Goal: Task Accomplishment & Management: Complete application form

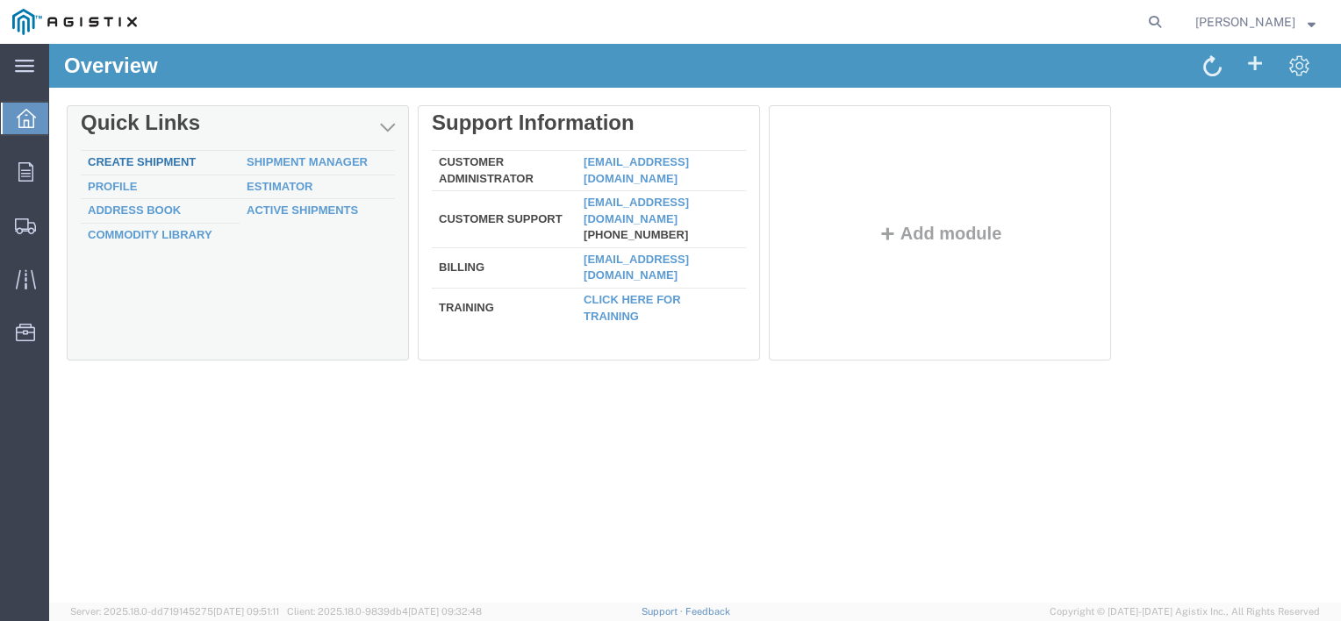
click at [169, 159] on link "Create Shipment" at bounding box center [142, 161] width 108 height 13
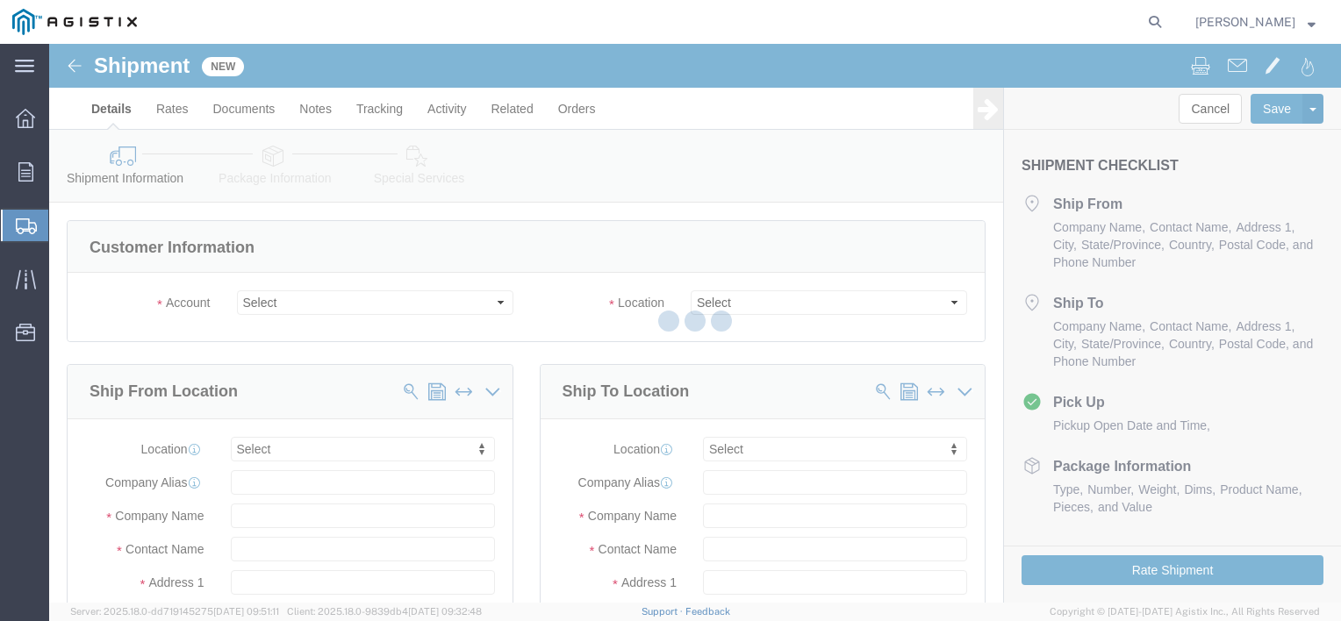
select select
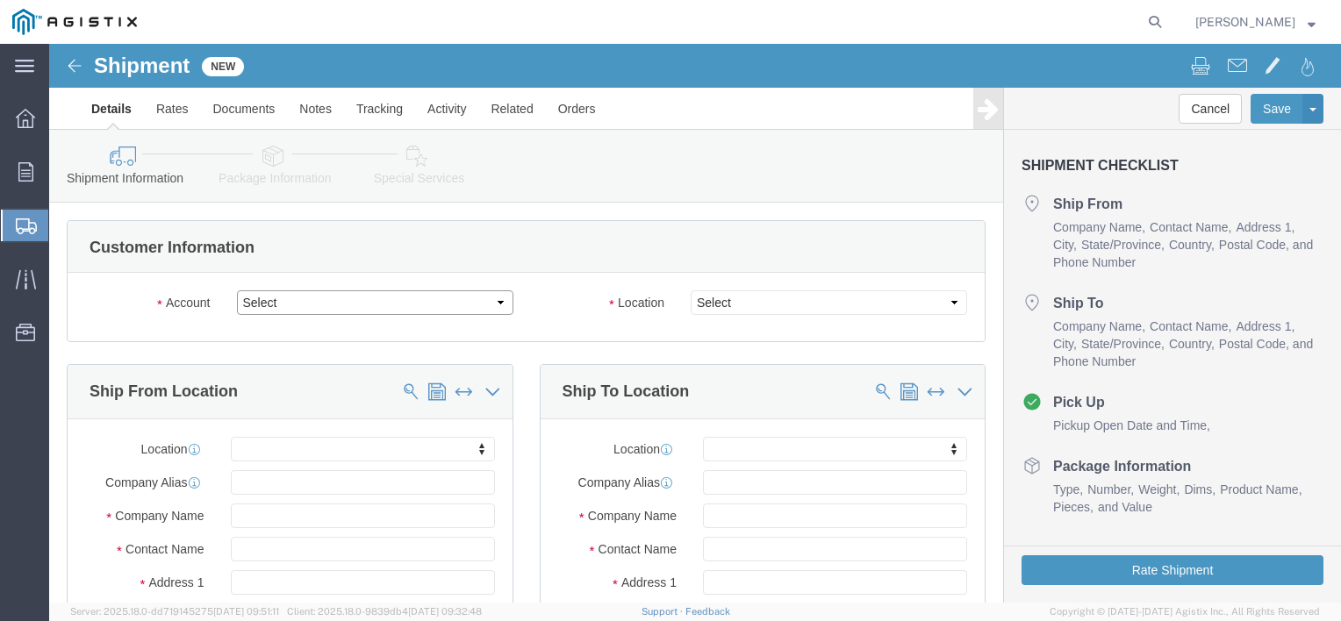
click select "Select [PERSON_NAME] Power Inc PG&E"
select select "9596"
click select "Select [PERSON_NAME] Power Inc PG&E"
select select "PURCHORD"
select select
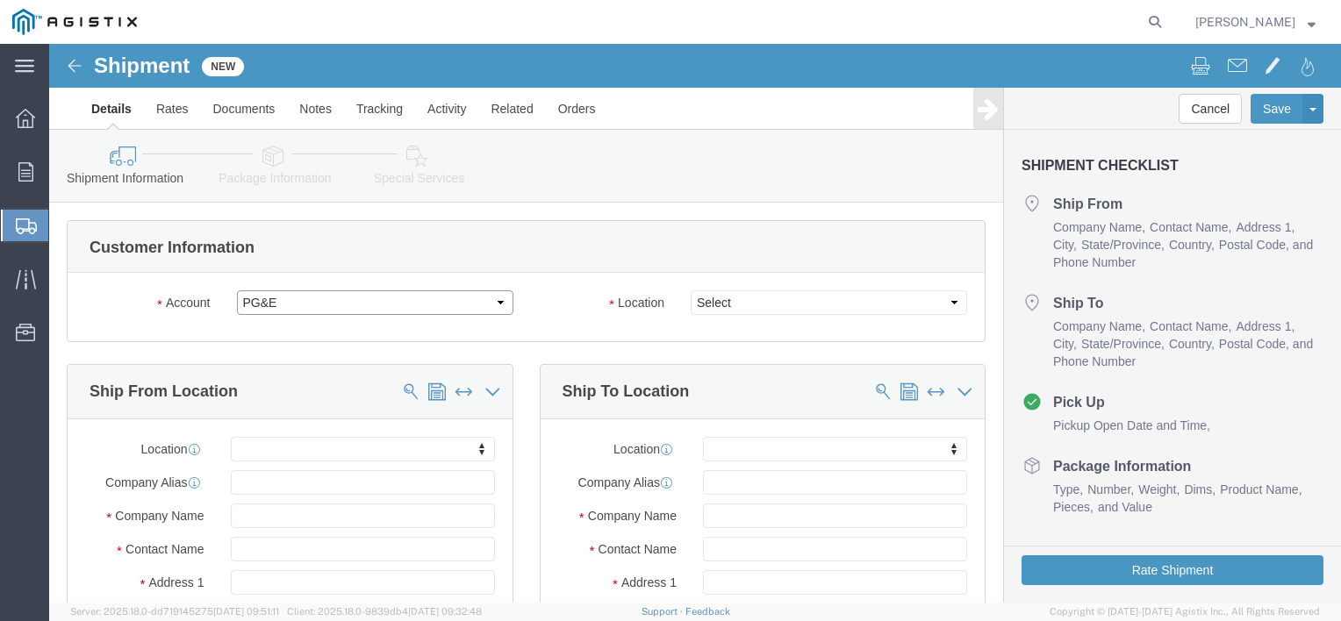
select select
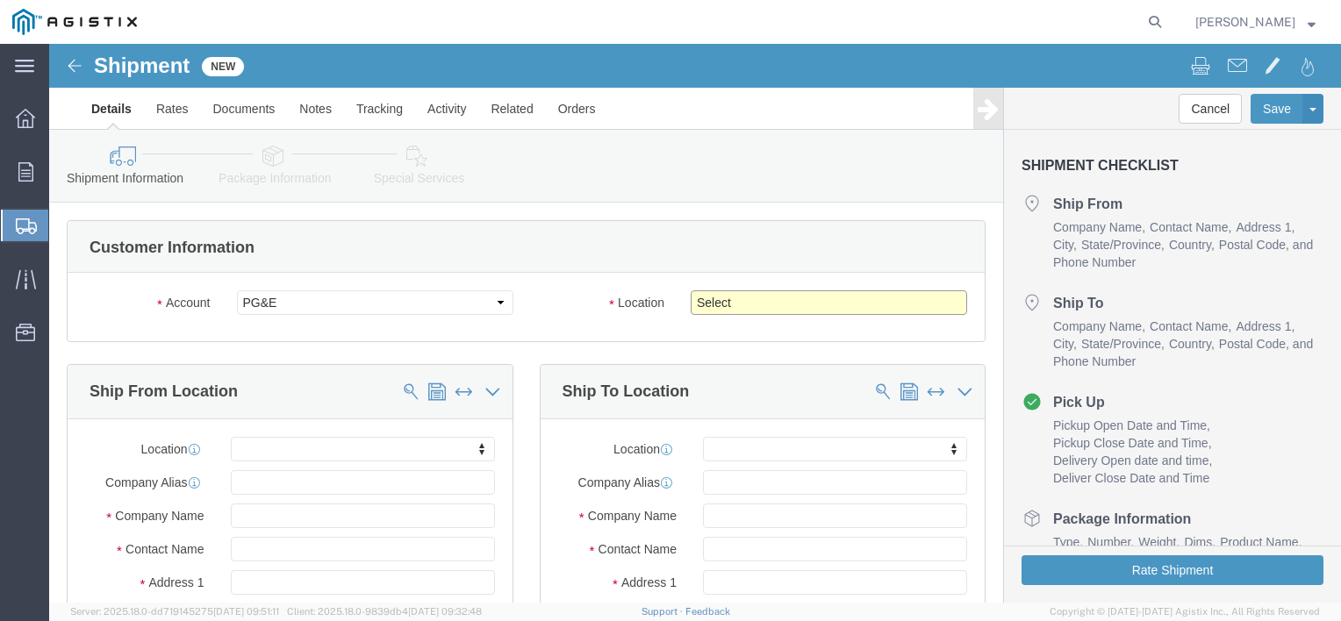
click select "Select All Others [GEOGRAPHIC_DATA] [GEOGRAPHIC_DATA] [GEOGRAPHIC_DATA] [GEOGRA…"
select select "23082"
click select "Select All Others [GEOGRAPHIC_DATA] [GEOGRAPHIC_DATA] [GEOGRAPHIC_DATA] [GEOGRA…"
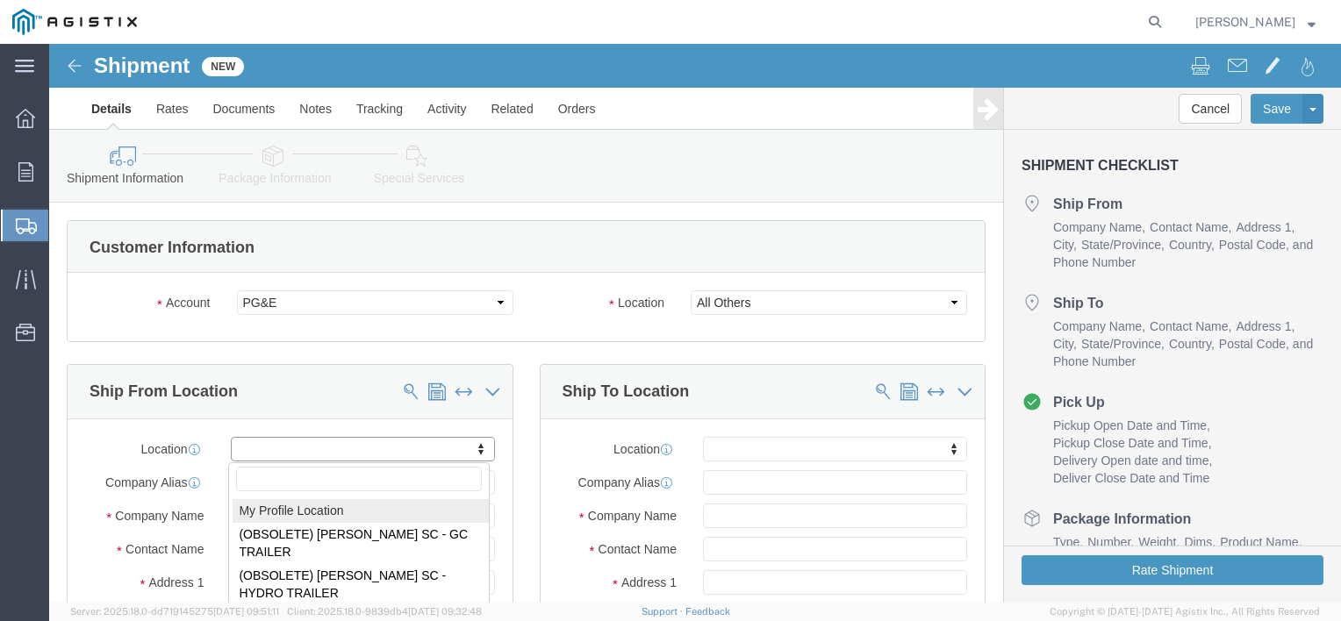
select select "MYPROFILE"
type input "[PERSON_NAME] Power Inc"
type input "[PERSON_NAME]"
type input "[STREET_ADDRESS][PERSON_NAME]"
type input "Easton"
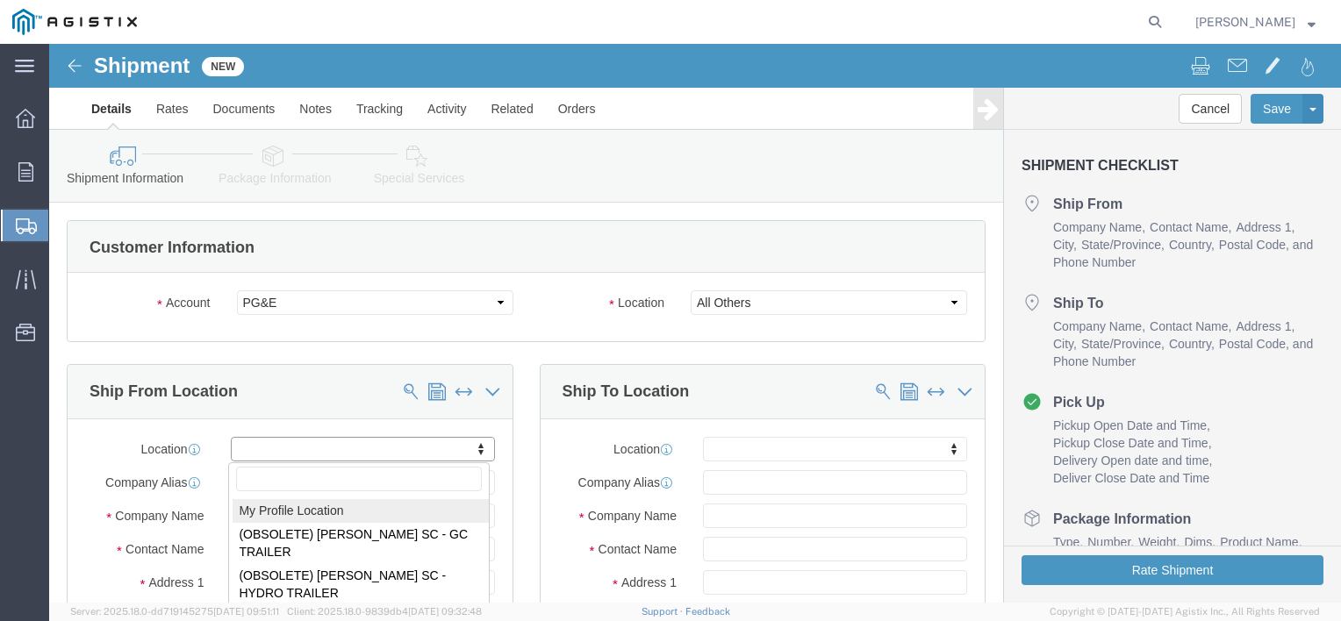
type input "18042"
type input "[EMAIL_ADDRESS][DOMAIN_NAME]"
checkbox input "true"
select select "PA"
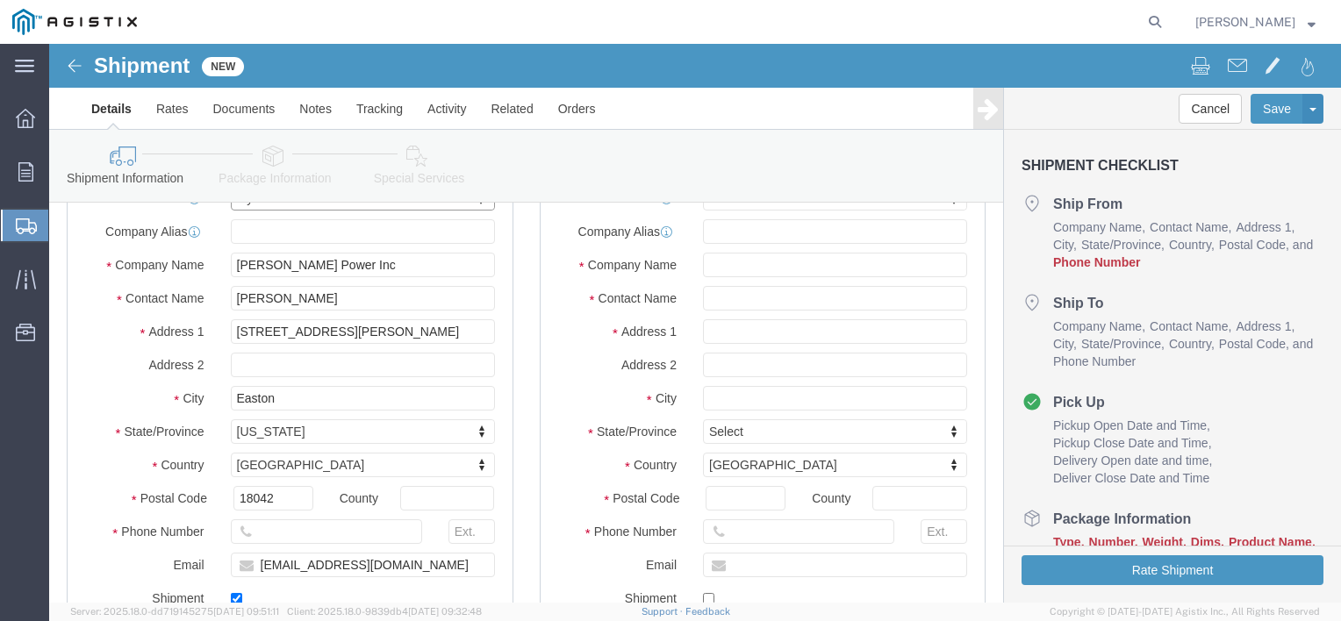
scroll to position [263, 0]
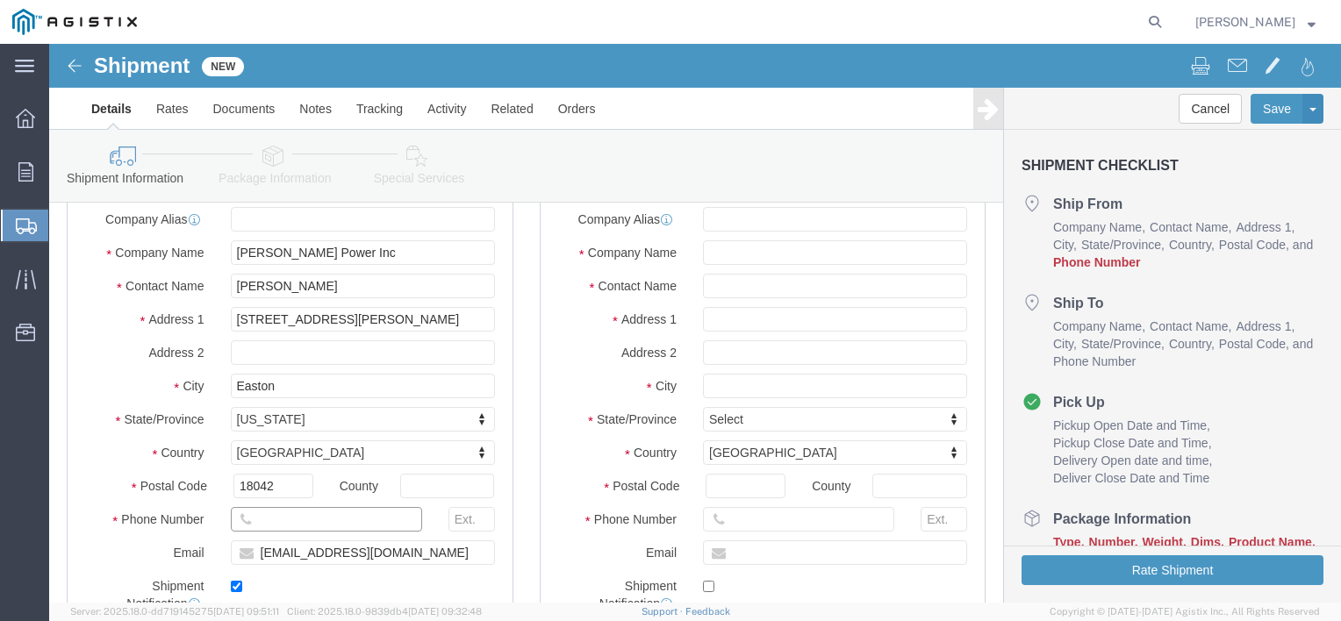
click input "text"
type input "[PHONE_NUMBER]"
click input "text"
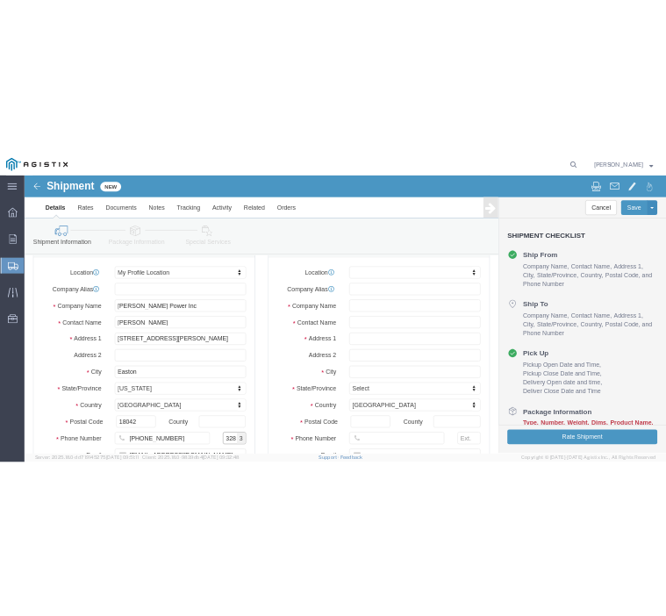
scroll to position [88, 0]
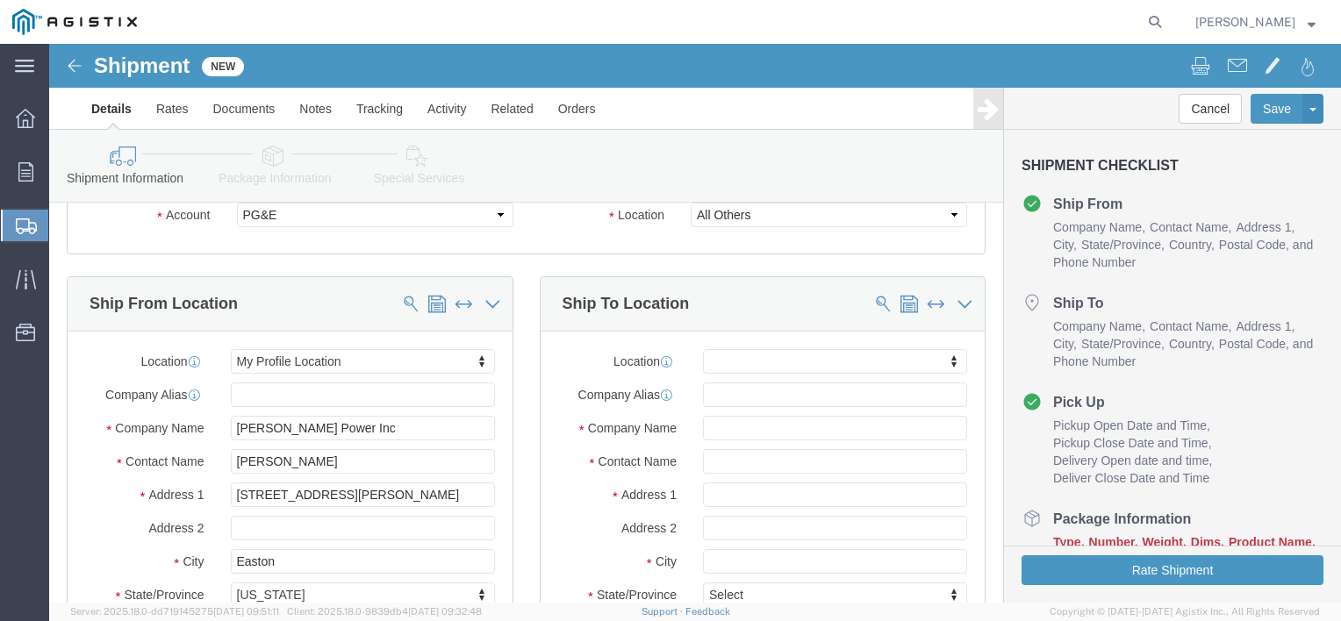
type input "328"
click input "text"
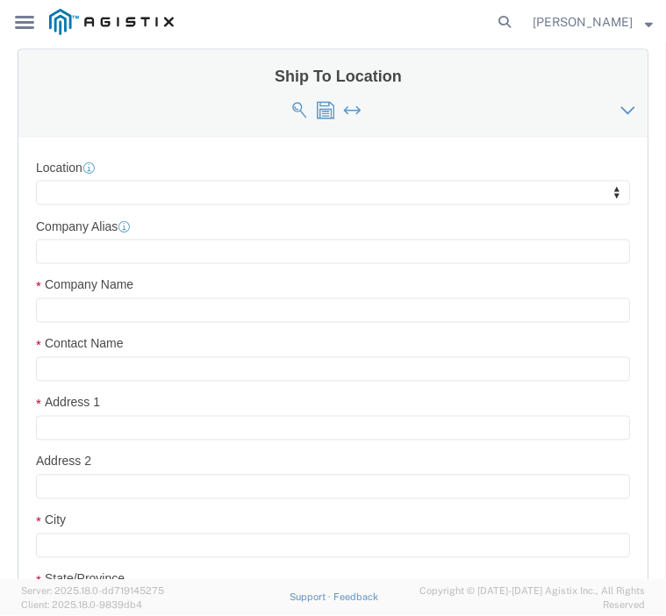
scroll to position [1491, 0]
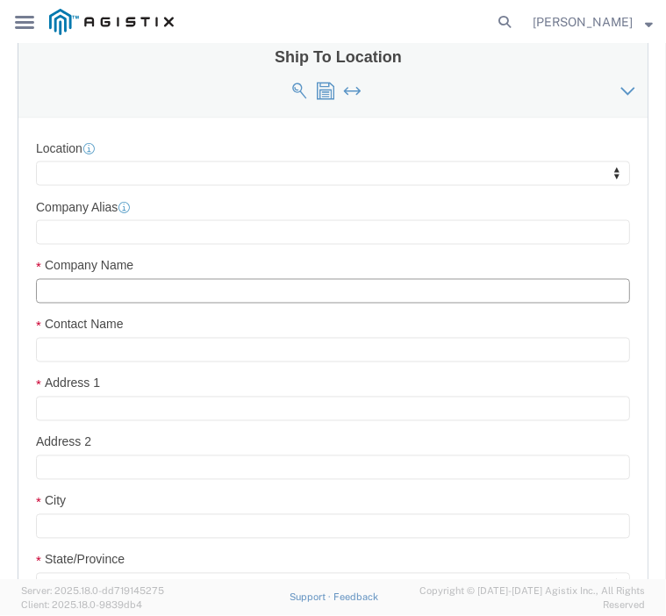
click input "text"
click label "Company Name"
click input "text"
type input "p"
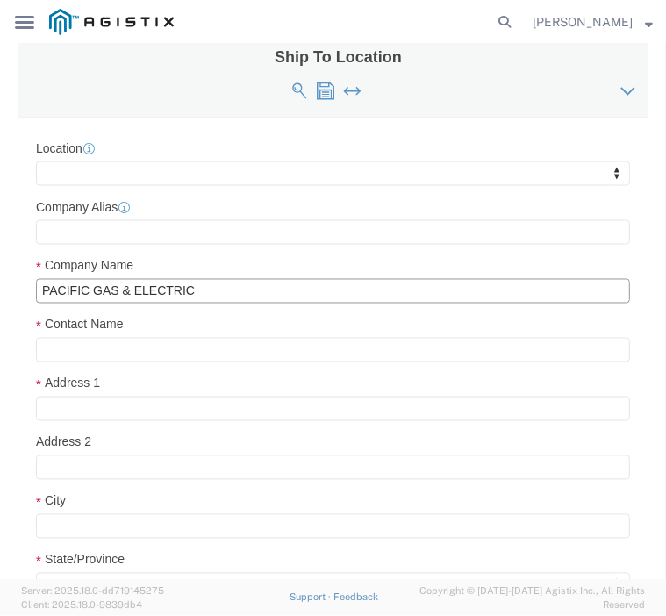
type input "PACIFIC GAS & ELECTRIC"
click input "text"
type input "[PERSON_NAME]"
type input "[STREET_ADDRESS]"
select select
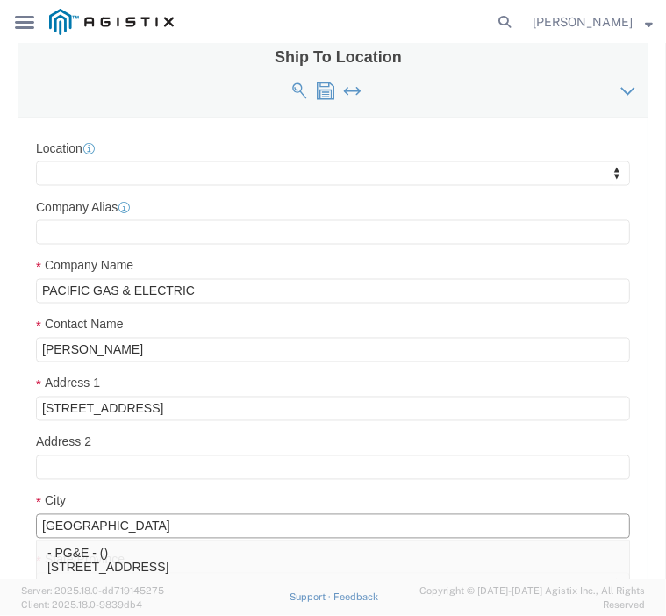
type input "[GEOGRAPHIC_DATA]"
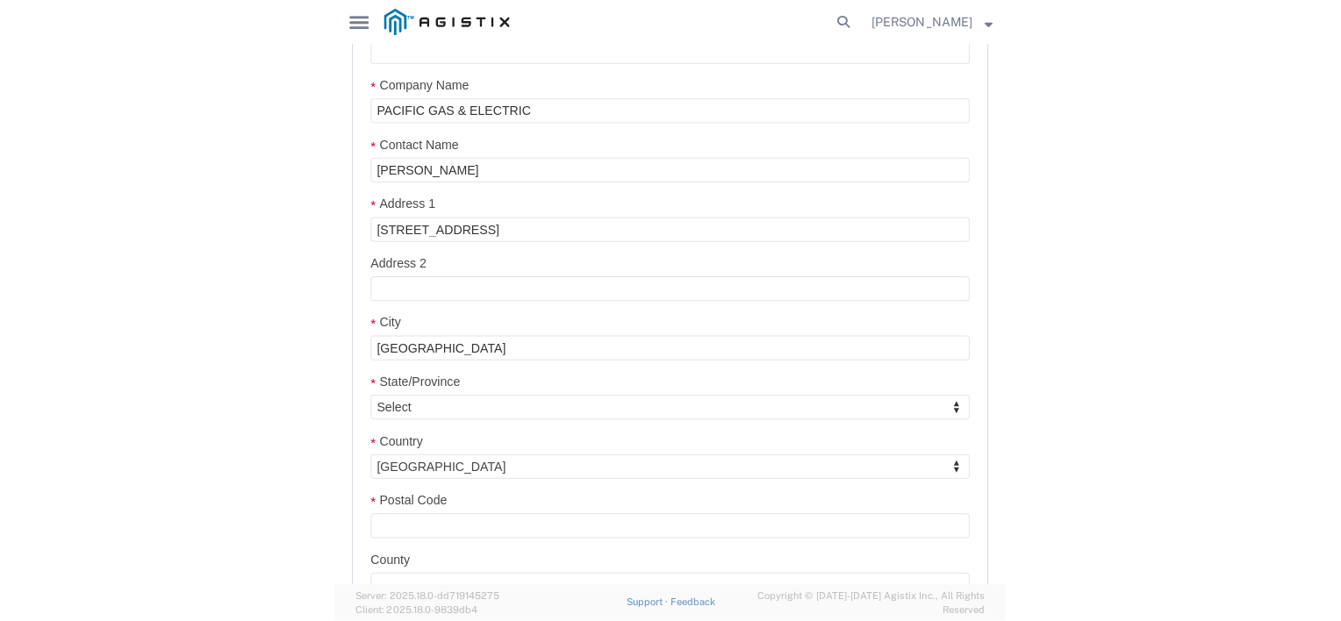
scroll to position [1842, 0]
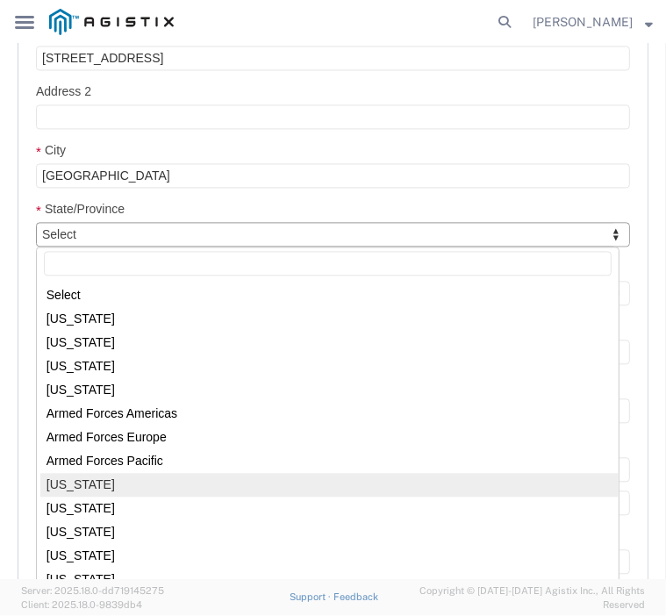
select select
select select "CA"
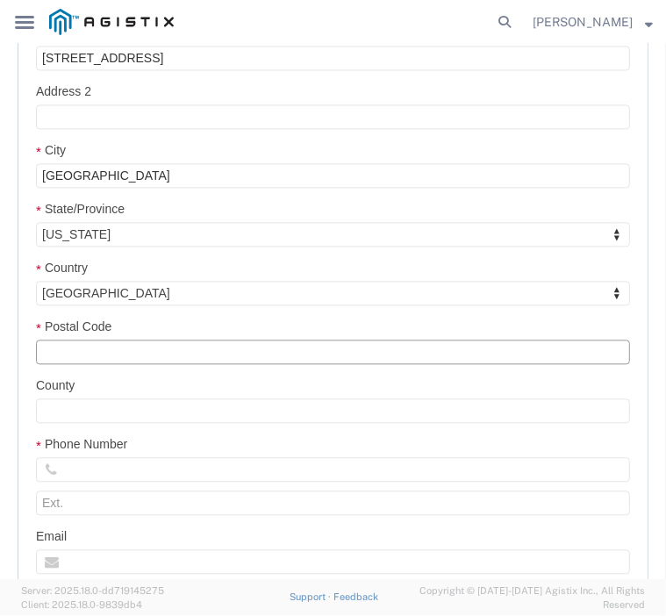
click input "Postal Code"
type input "94609"
select select
type input "[PHONE_NUMBER]"
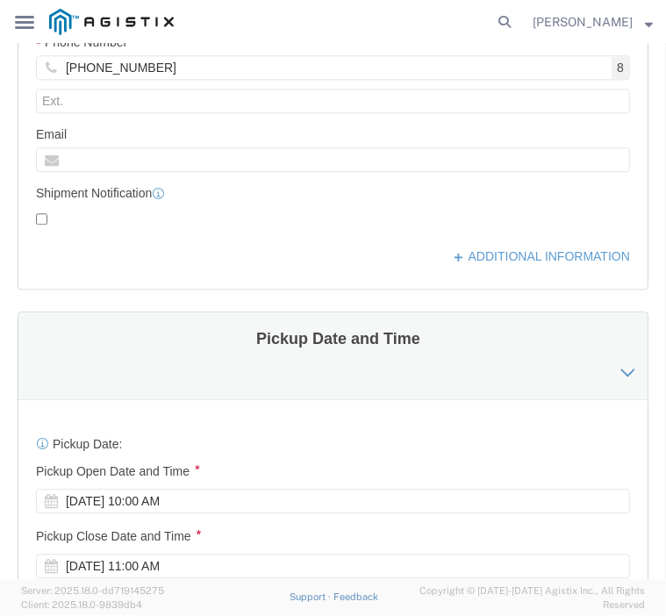
scroll to position [2339, 0]
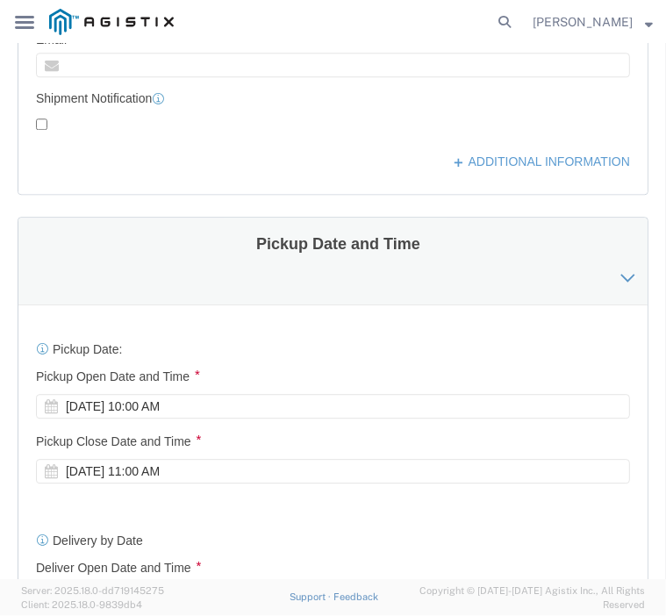
click div "[DATE] 10:00 AM"
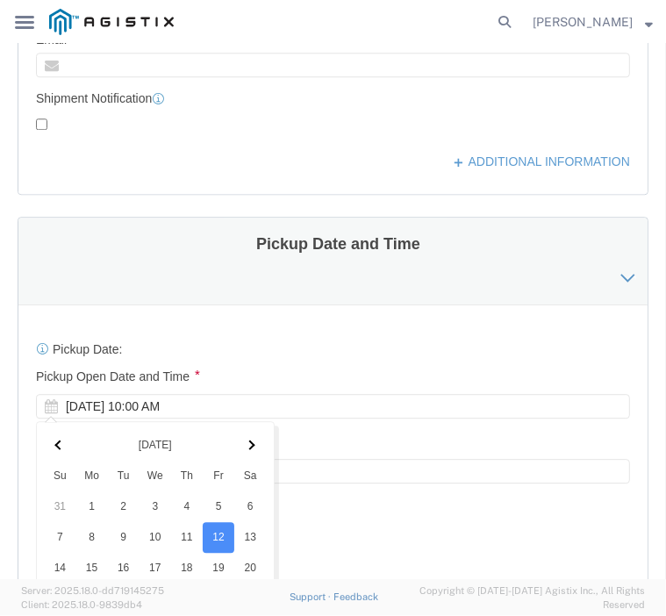
scroll to position [2750, 0]
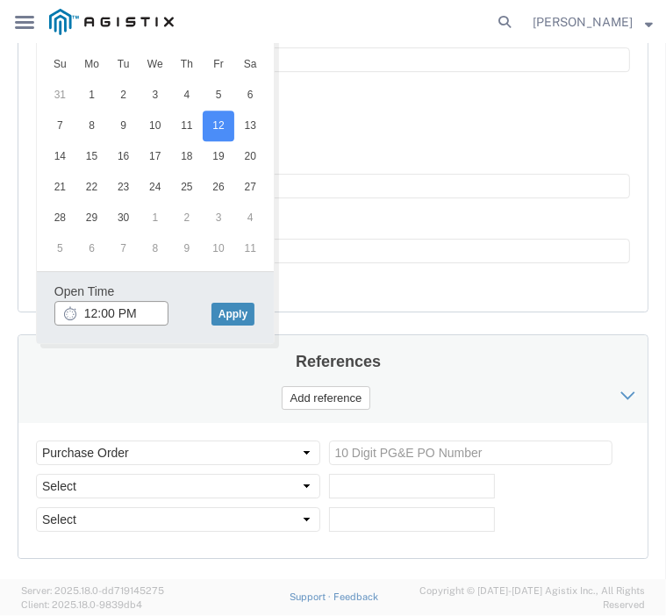
type input "12:00 PM"
click button "Apply"
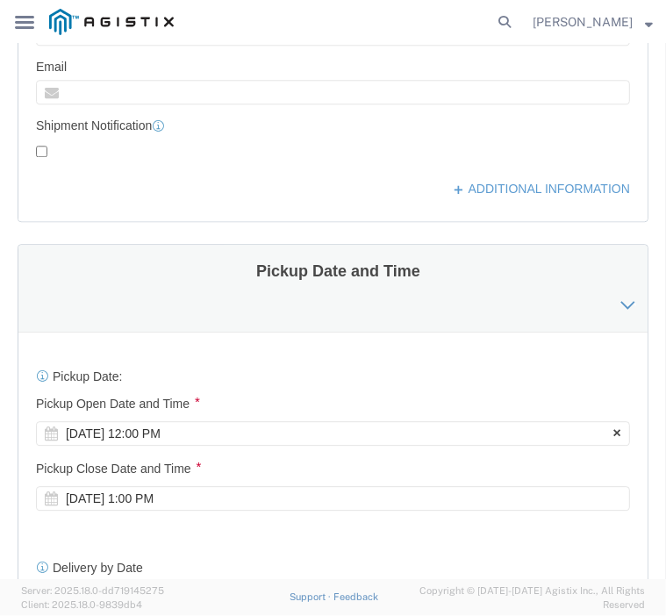
scroll to position [2487, 0]
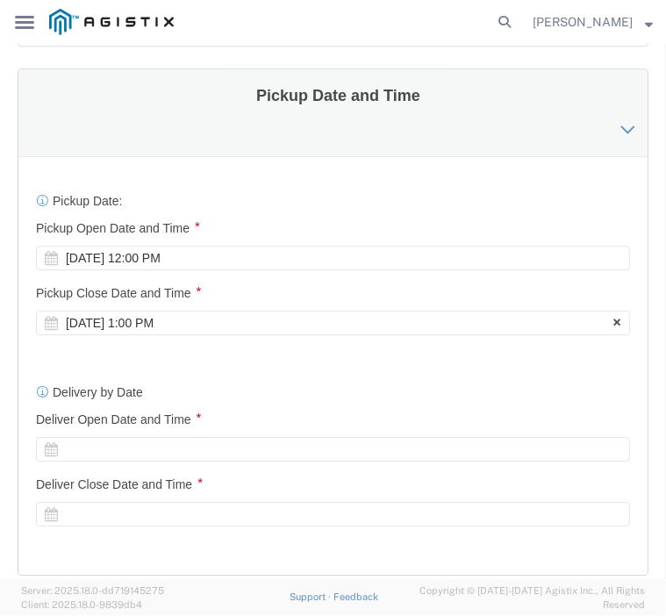
click div "[DATE] 1:00 PM"
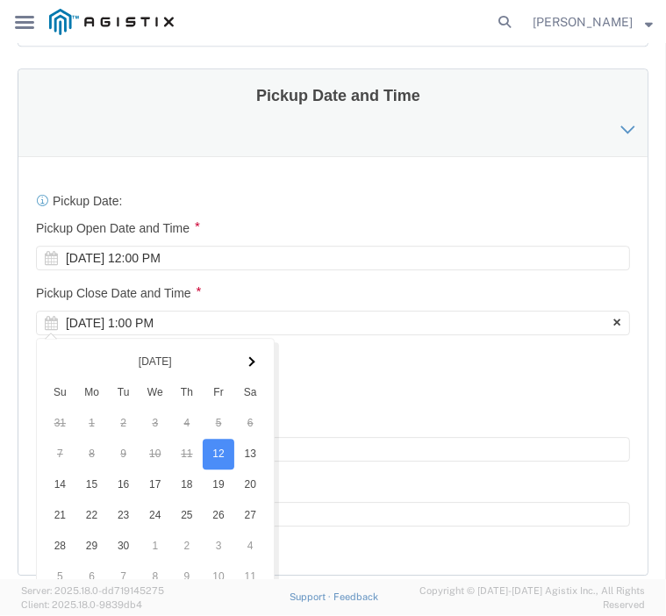
scroll to position [2814, 0]
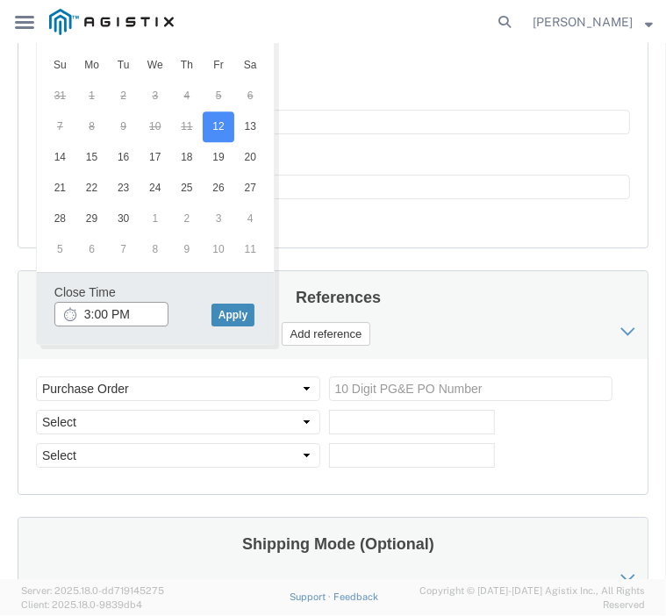
type input "3:00 PM"
click button "Apply"
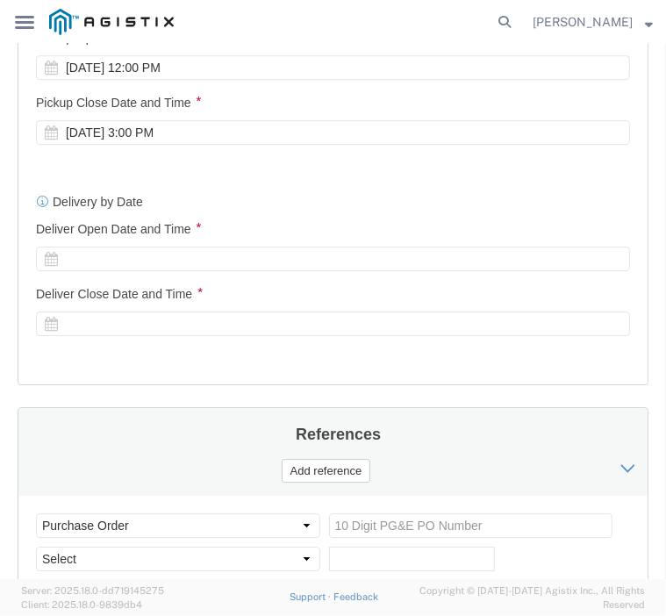
scroll to position [2464, 0]
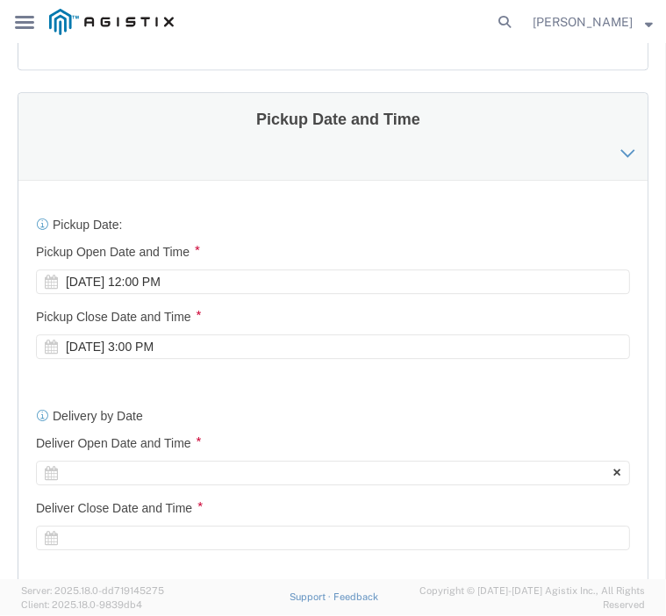
click div
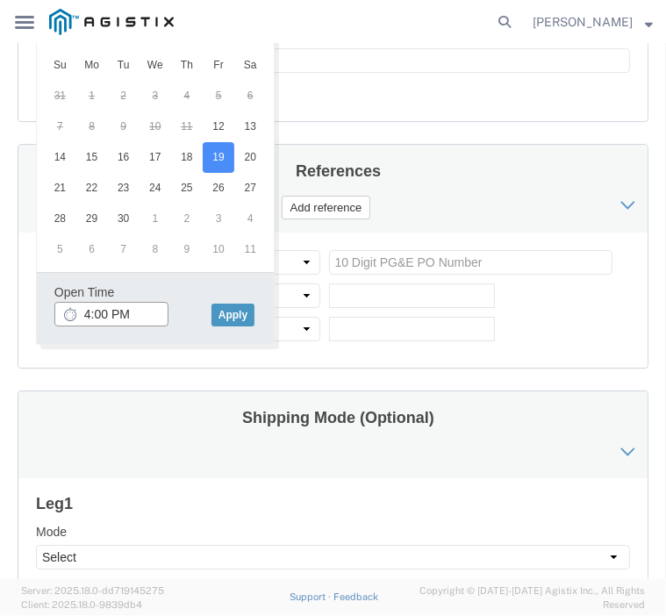
click input "4:00 PM"
click input "8:00 PM"
type input "8:00 AM"
click button "Apply"
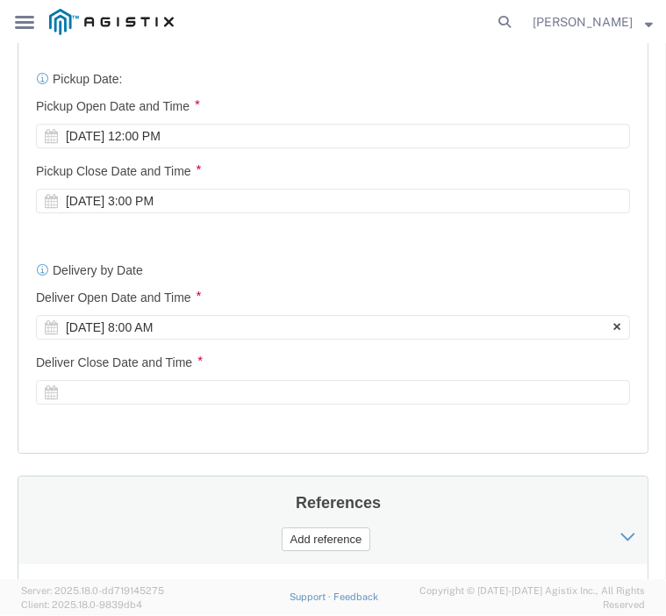
scroll to position [2590, 0]
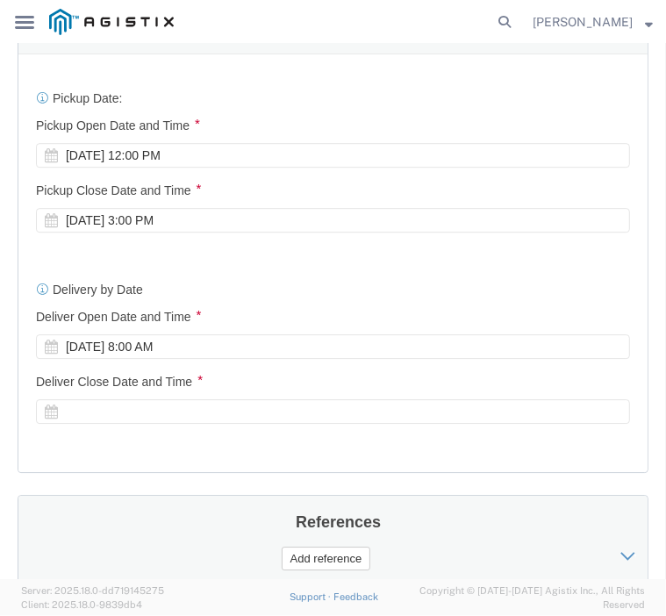
click div
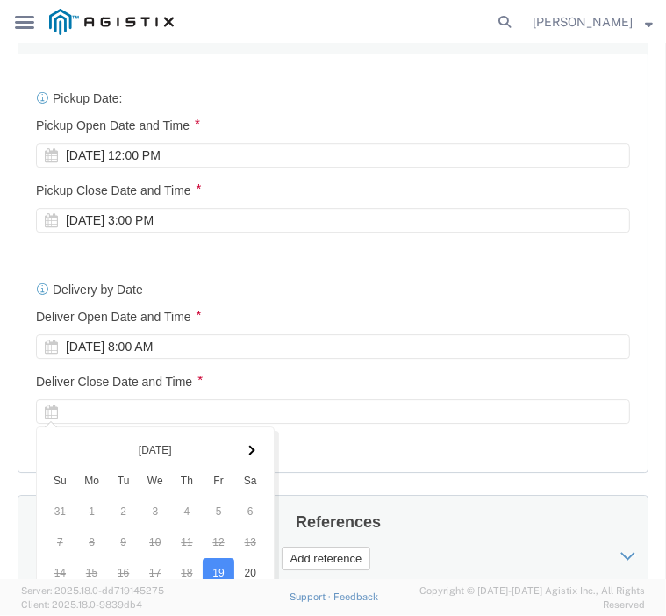
scroll to position [3007, 0]
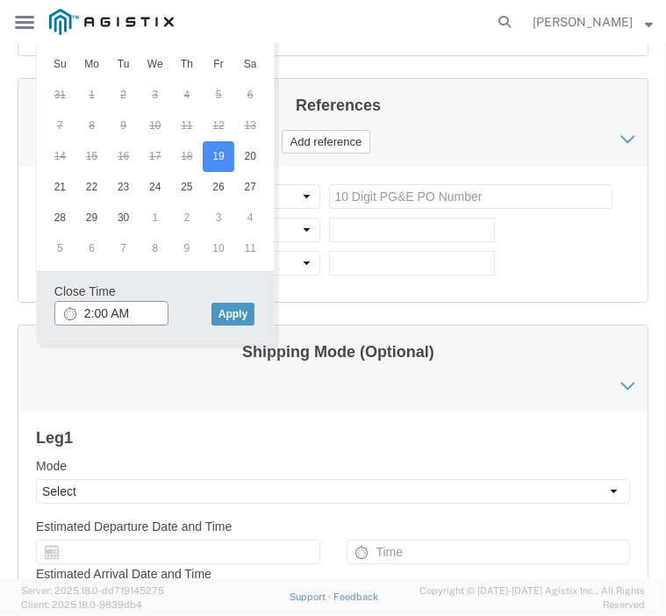
click input "2:00 AM"
type input "2:00 PM"
click button "Apply"
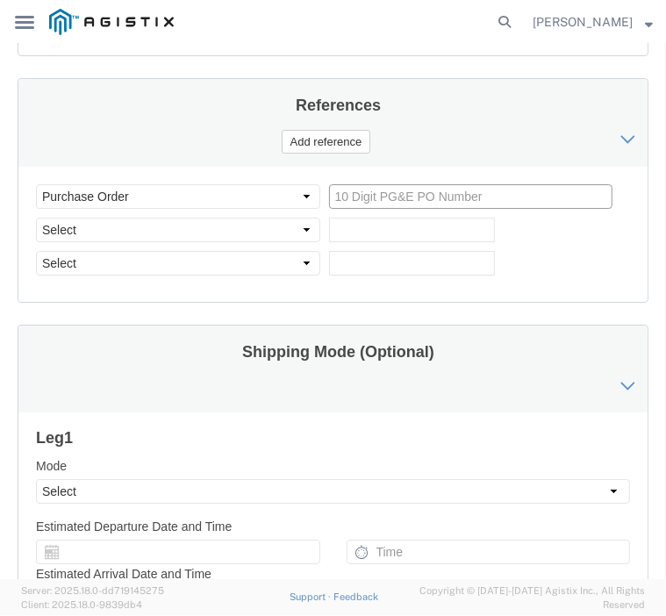
click input "text"
paste input "2701203510"
type input "2701203510"
click select "Select Account Type Activity ID Airline Appointment Number ASN Batch Request # …"
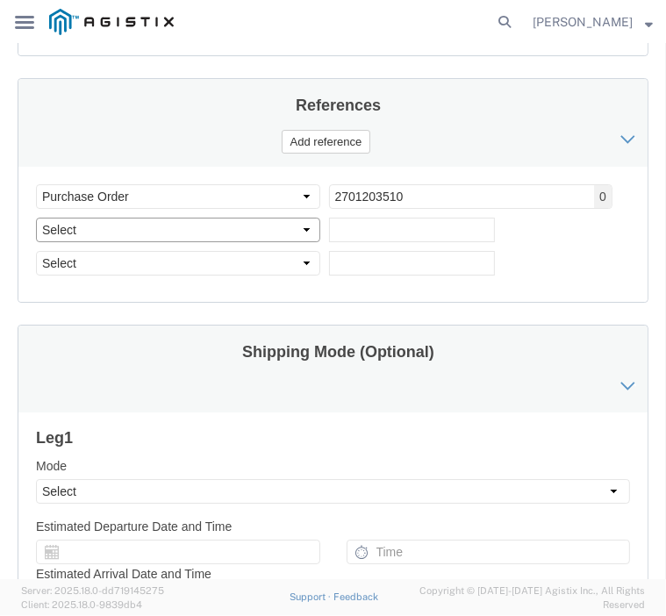
click select "Select Account Type Activity ID Airline Appointment Number ASN Batch Request # …"
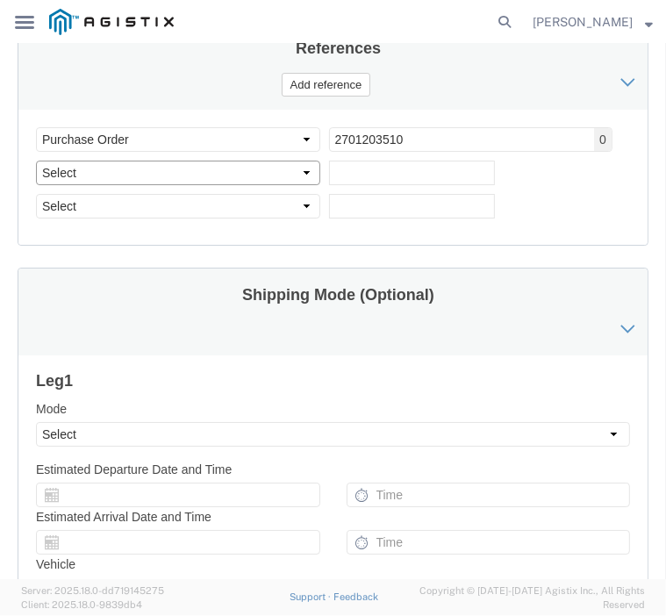
scroll to position [3094, 0]
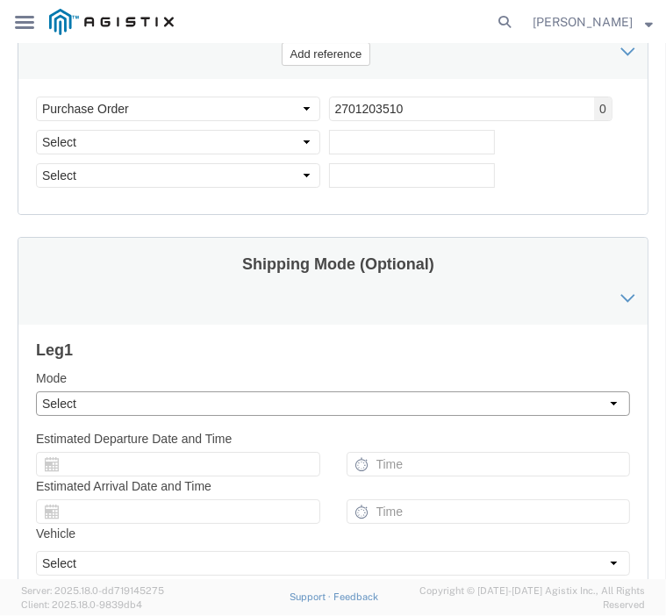
click select "Select Air Less than Truckload Multi-Leg Ocean Freight Rail Small Parcel Truckl…"
select select "LTL"
click select "Select Air Less than Truckload Multi-Leg Ocean Freight Rail Small Parcel Truckl…"
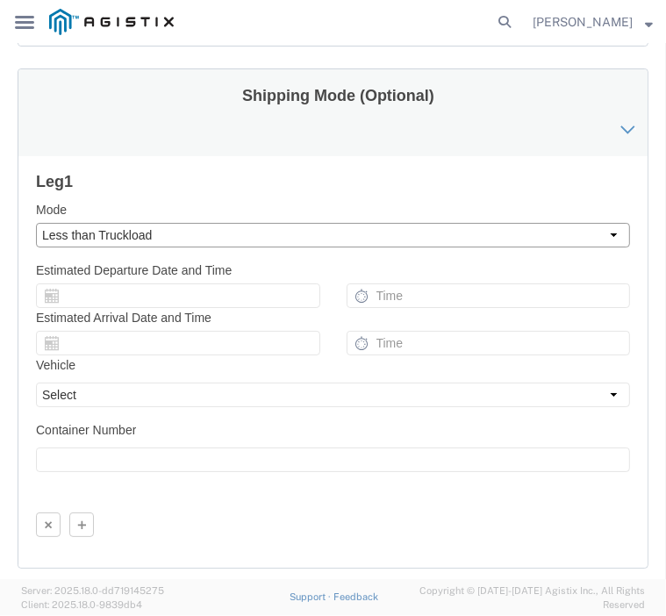
scroll to position [3270, 0]
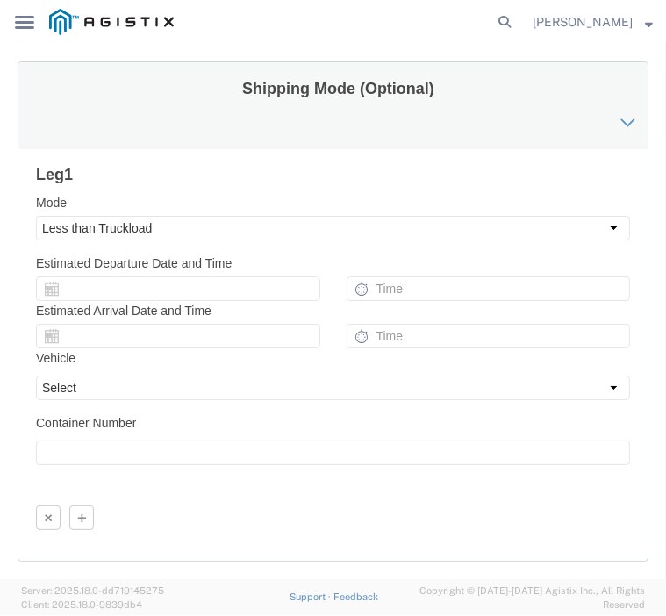
click div "Departure Port Enter Port Code Arrival Port Enter Port Code Steamship Line Airl…"
drag, startPoint x: 270, startPoint y: 241, endPoint x: 159, endPoint y: 257, distance: 112.5
click div "Departure Port Enter Port Code Arrival Port Enter Port Code Steamship Line Airl…"
click icon
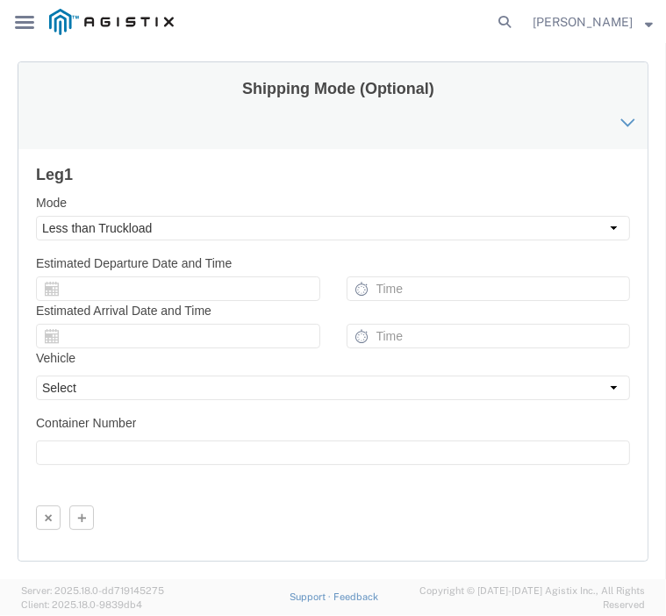
click div "Departure Port Enter Port Code Arrival Port Enter Port Code Steamship Line Airl…"
click select "Select Straight Truck"
select select "STTR"
click select "Select Straight Truck"
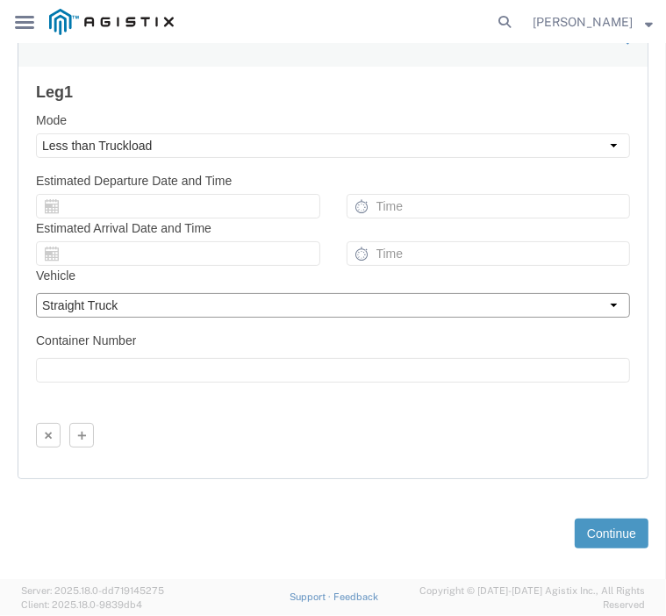
scroll to position [3357, 0]
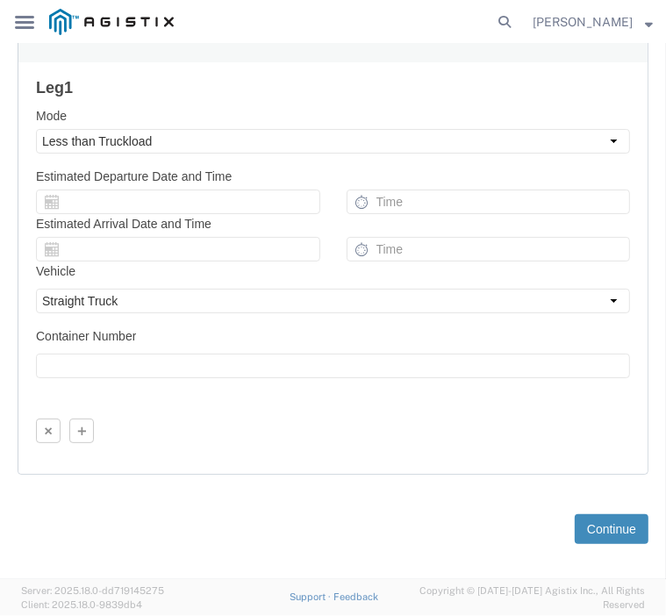
click button "Continue"
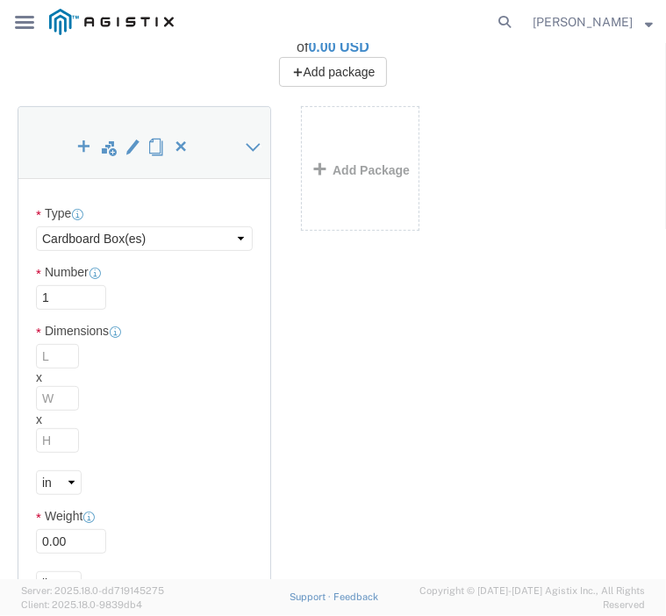
scroll to position [263, 0]
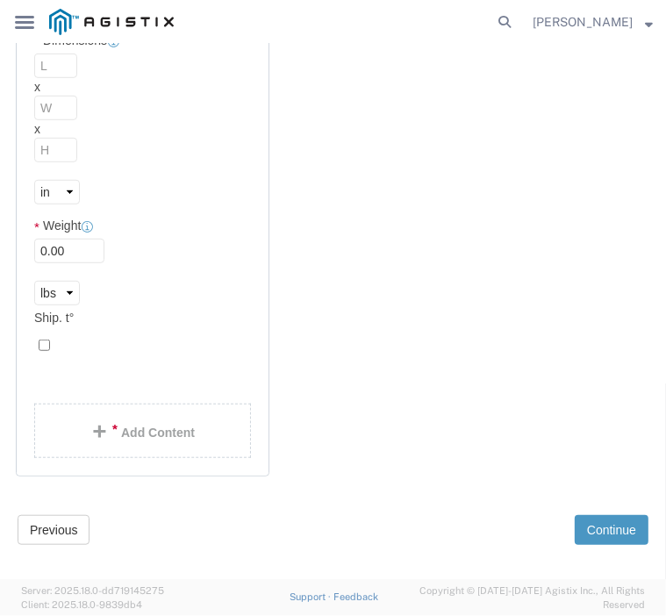
click div "x Package Type Select Bulk Bundle(s) Cardboard Box(es) Carton(s) Crate(s) Drum(…"
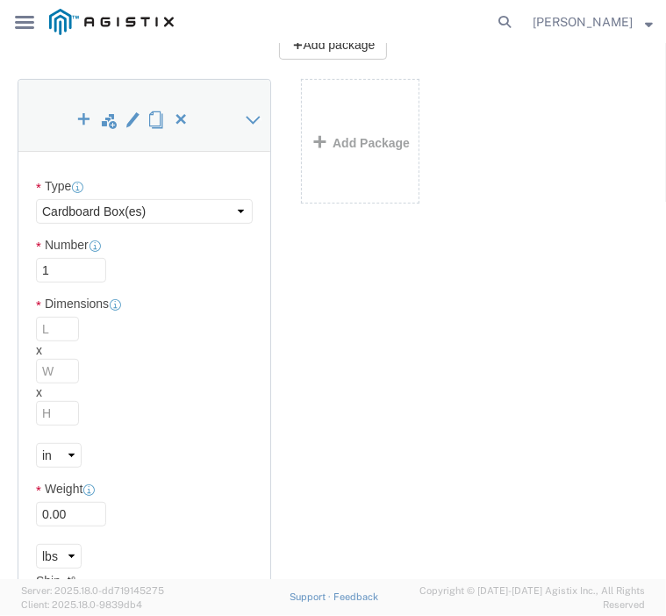
scroll to position [290, 0]
click select "Select Bulk Bundle(s) Cardboard Box(es) Carton(s) Crate(s) Drum(s) (Fiberboard)…"
select select "PSNS"
click select "Select Bulk Bundle(s) Cardboard Box(es) Carton(s) Crate(s) Drum(s) (Fiberboard)…"
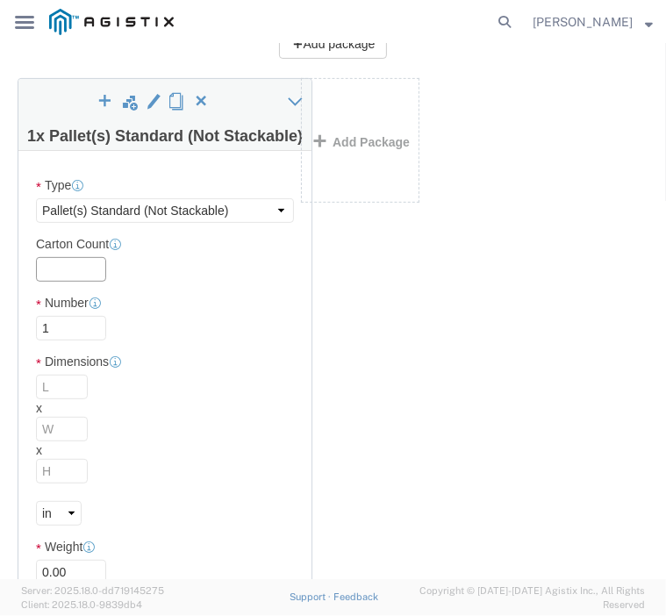
click input "text"
type input "1"
click input "1"
click input "text"
click div "1 x Pallet(s) Standard (Not Stackable) Package Type Select Bulk Bundle(s) Cardb…"
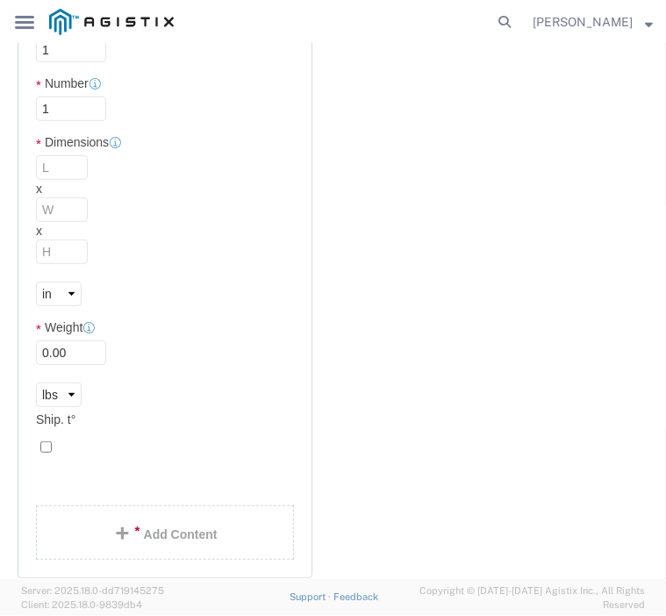
scroll to position [526, 0]
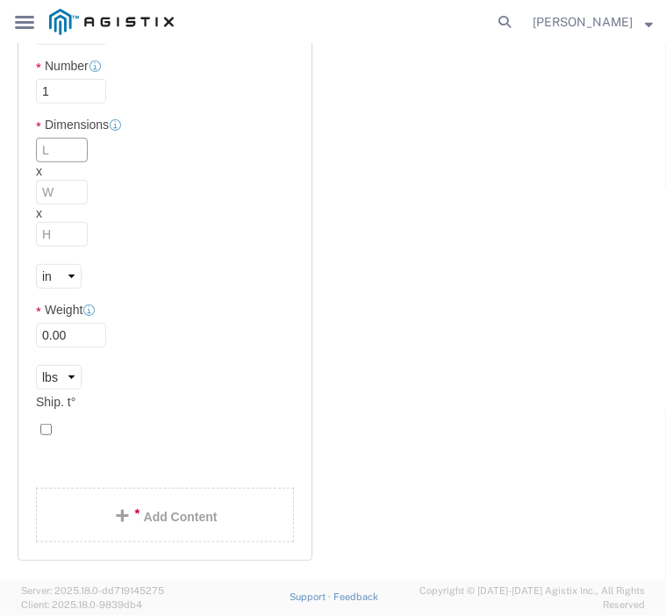
click input "text"
type input "42"
type input "36"
type input "47"
type input "4"
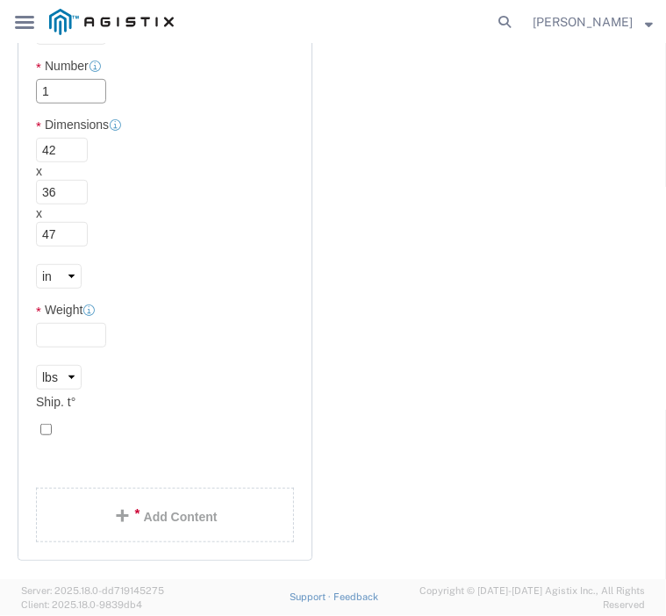
click input "1"
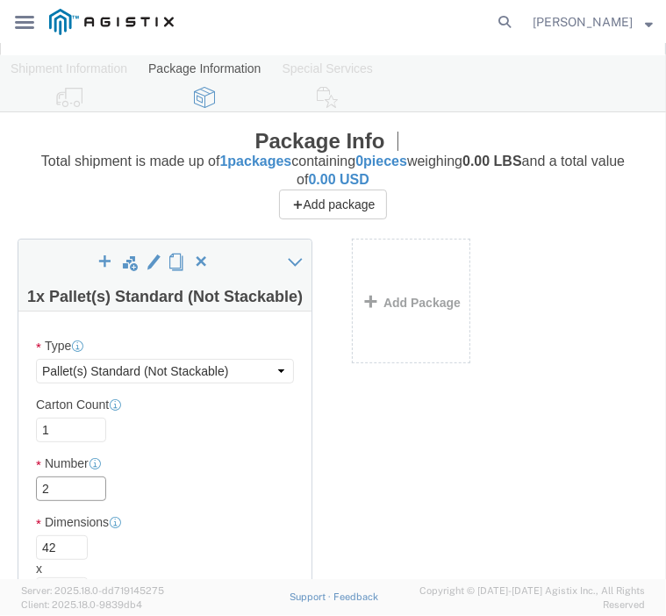
scroll to position [351, 0]
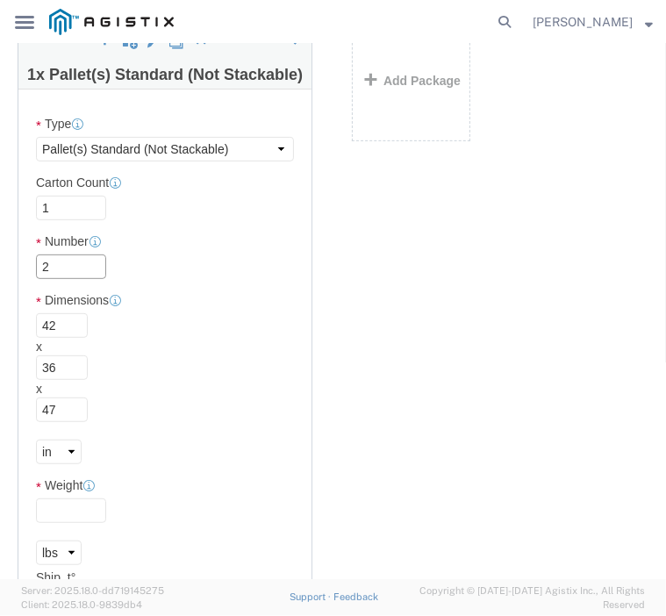
type input "2"
drag, startPoint x: 72, startPoint y: 368, endPoint x: 8, endPoint y: 375, distance: 64.4
click div "2 x Pallet(s) Standard (Not Stackable) Package Type Select Bulk Bundle(s) Cardb…"
type input "70"
click input "text"
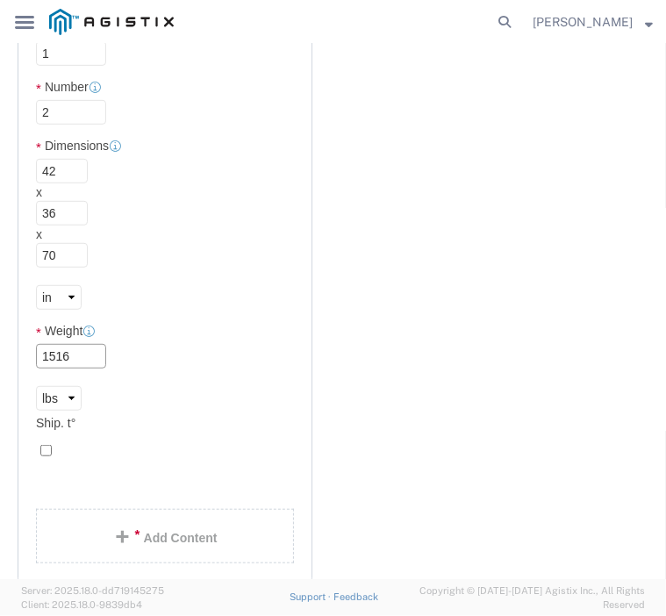
scroll to position [523, 0]
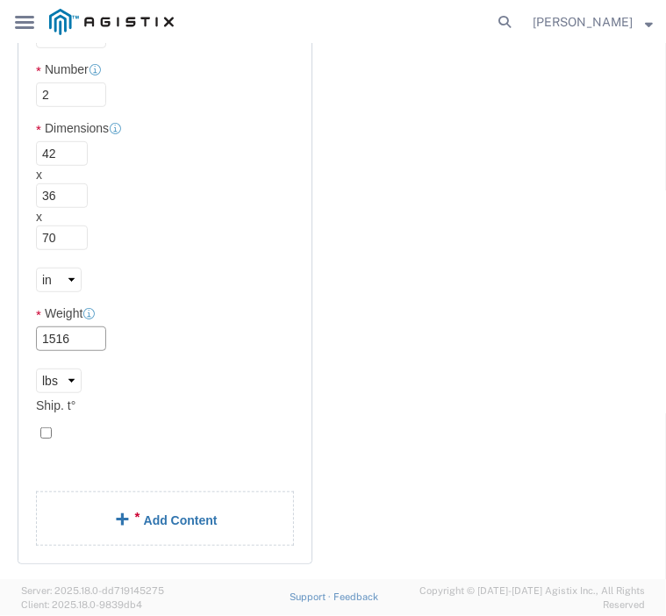
type input "1516"
click link "Add Content"
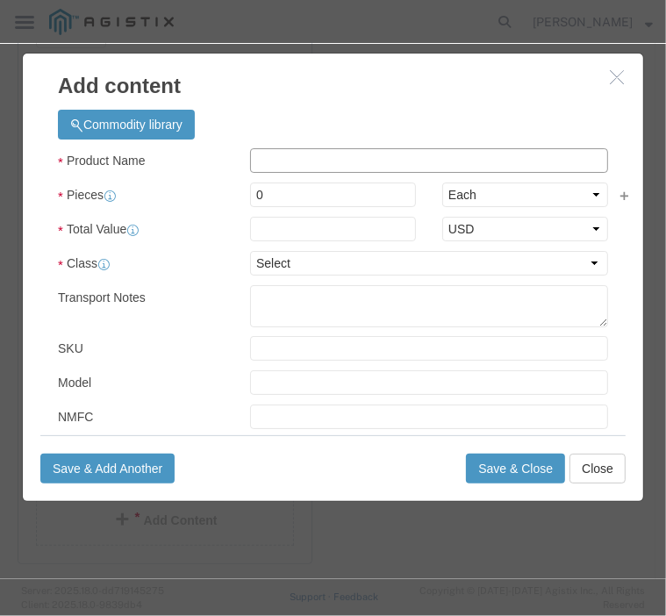
click input "text"
type input "BATTERY CHARGER"
type input "2"
drag, startPoint x: 294, startPoint y: 114, endPoint x: 304, endPoint y: 136, distance: 24.3
click div "Product Name BATTERY CHARGER Pieces 2 Select Bag Barrels 100Board Feet Bottle B…"
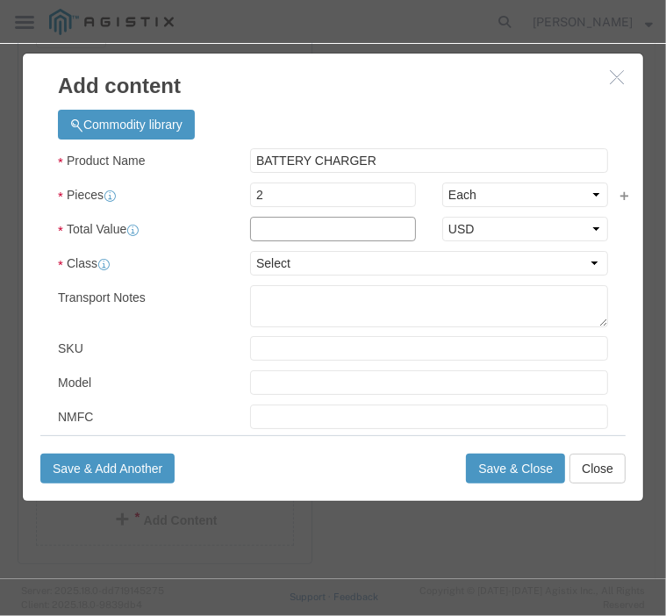
click input "text"
type input "27048"
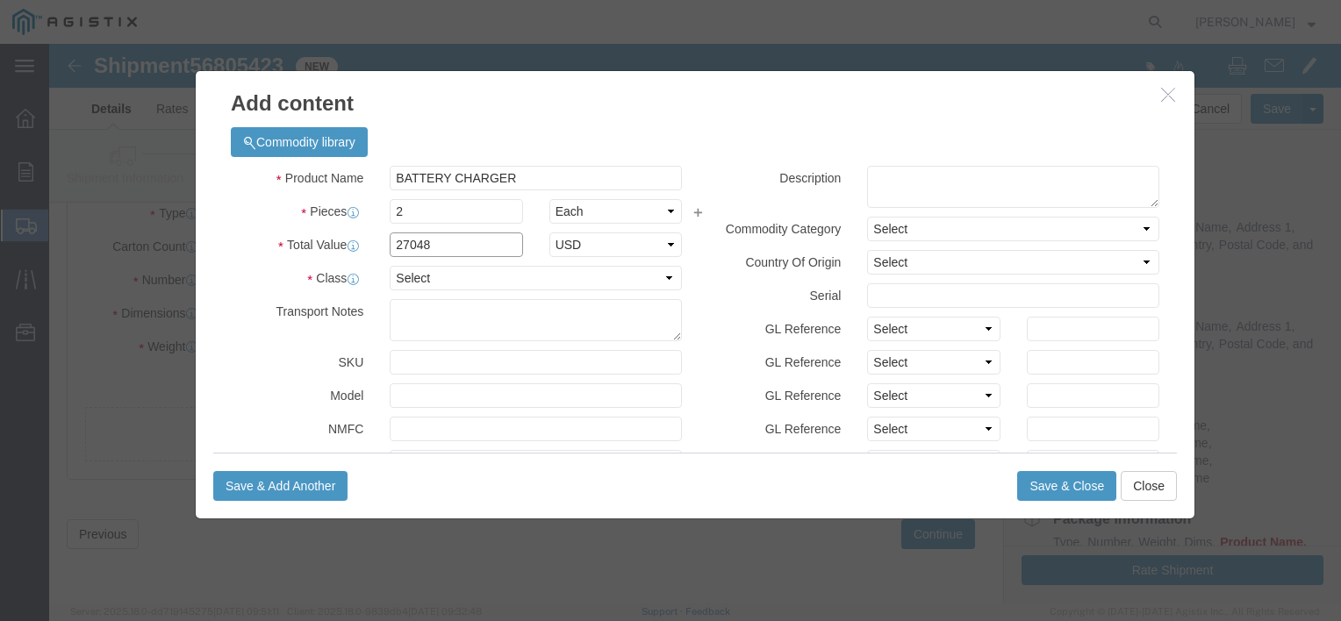
scroll to position [167, 0]
click select "Select 50 55 60 65 70 85 92.5 100 125 175 250 300 400"
select select "85"
click select "Select 50 55 60 65 70 85 92.5 100 125 175 250 300 400"
click textarea
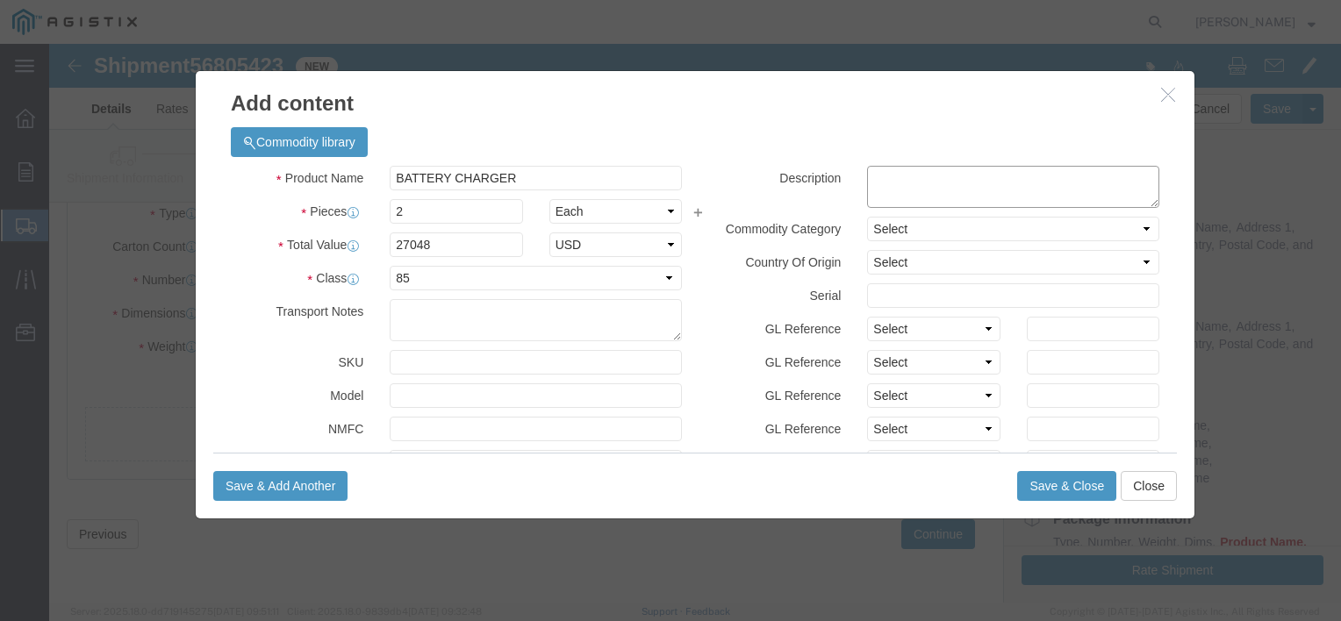
type textarea "b"
type textarea "BATTERY CHARGER"
click h3 "Add content"
click select "Select [GEOGRAPHIC_DATA] [GEOGRAPHIC_DATA] [GEOGRAPHIC_DATA] [GEOGRAPHIC_DATA] …"
select select "US"
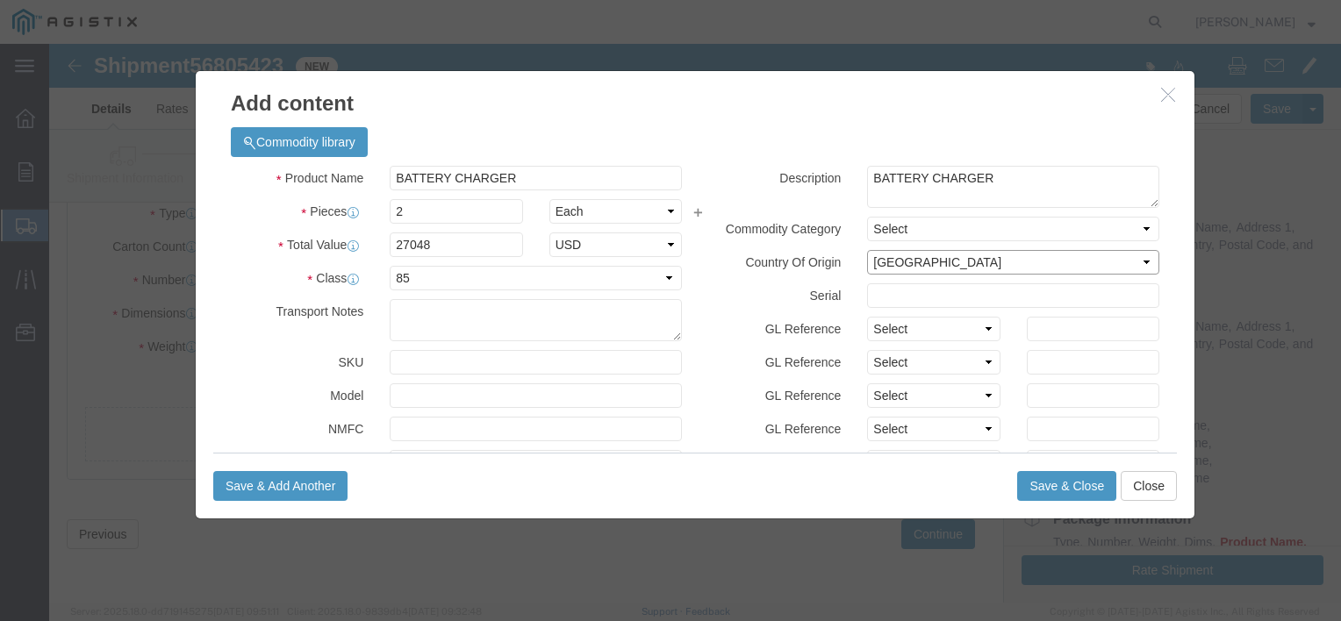
click select "Select [GEOGRAPHIC_DATA] [GEOGRAPHIC_DATA] [GEOGRAPHIC_DATA] [GEOGRAPHIC_DATA] …"
click input "text"
type input "61700"
click button "Save & Close"
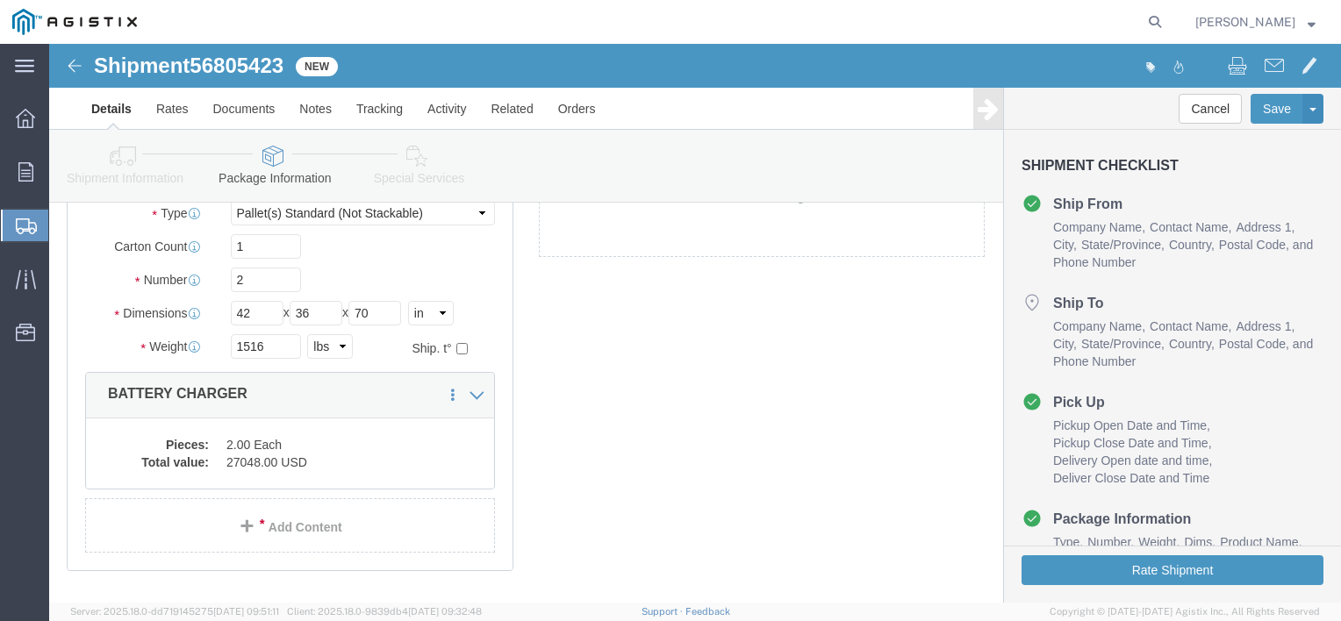
click div "Rate Shipment"
click at [1333, 604] on agx-app-version "Server: 2025.18.0-dd719145275 [DATE] 09:51:11 Client: 2025.18.0-9839db4 [DATE] …" at bounding box center [694, 612] width 1291 height 18
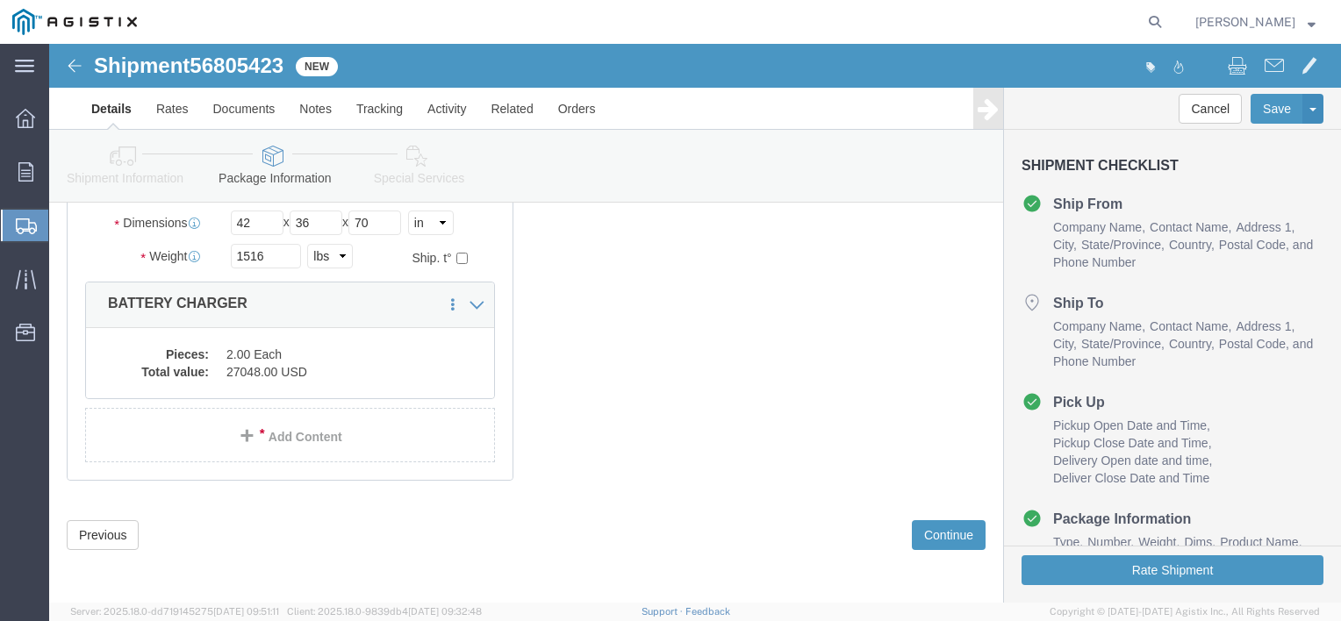
scroll to position [258, 0]
click button "Continue"
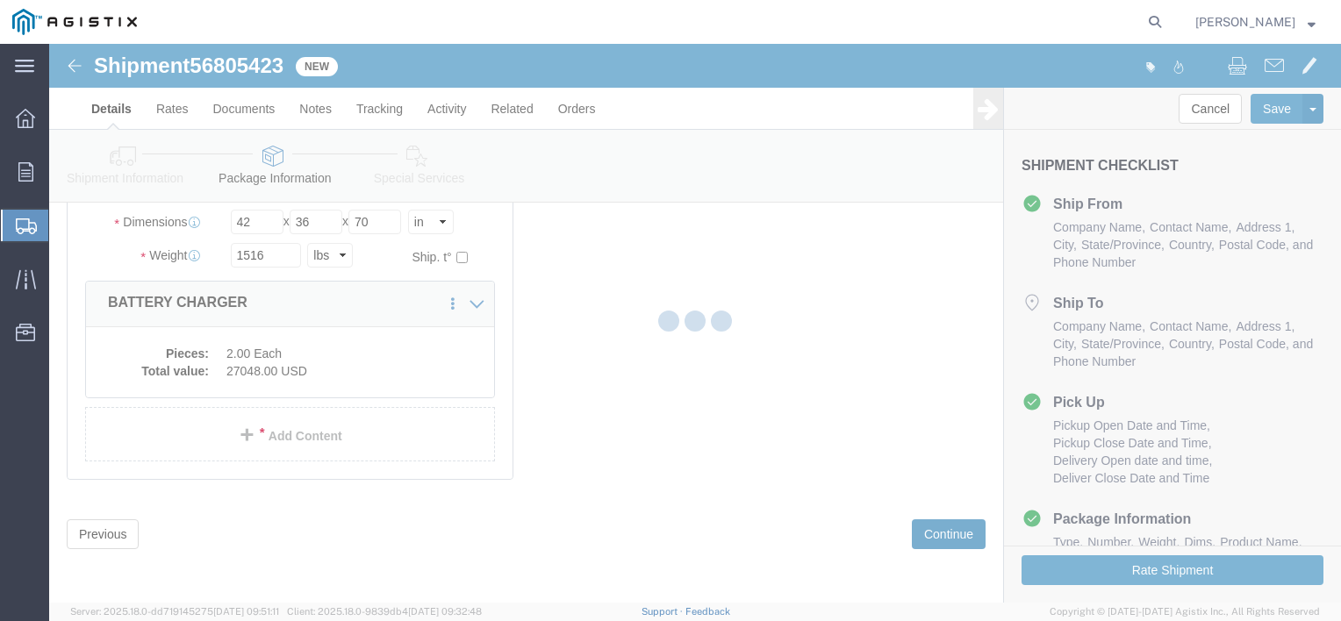
select select
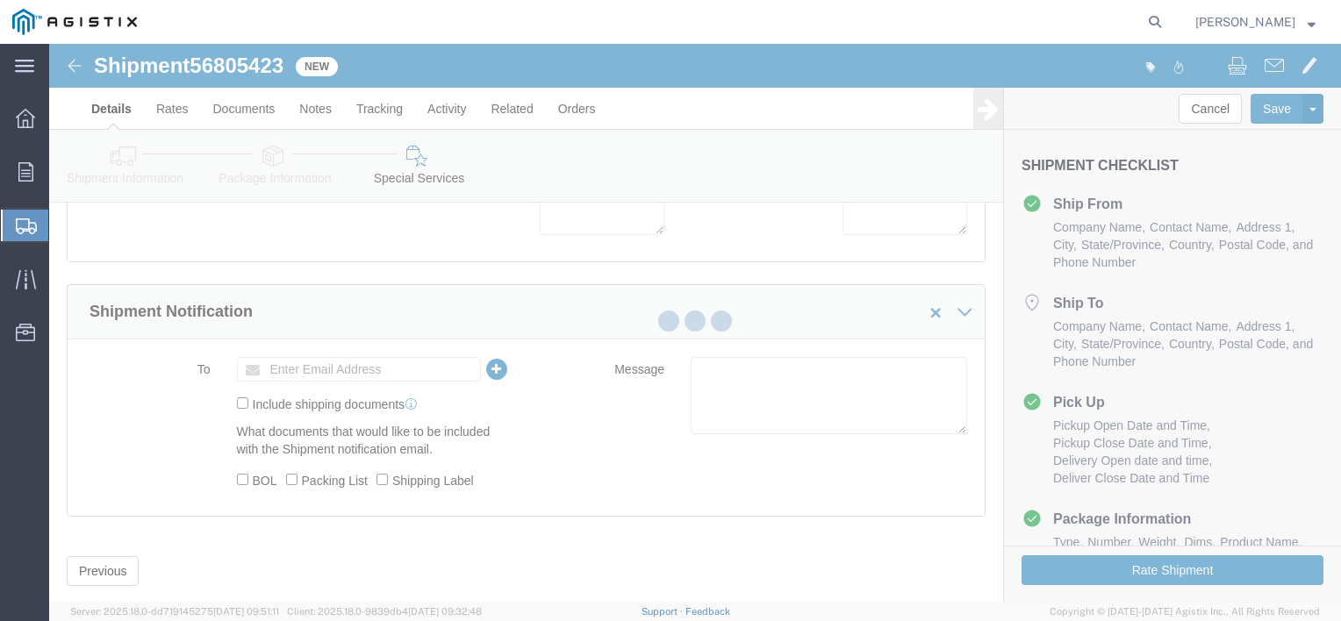
scroll to position [295, 0]
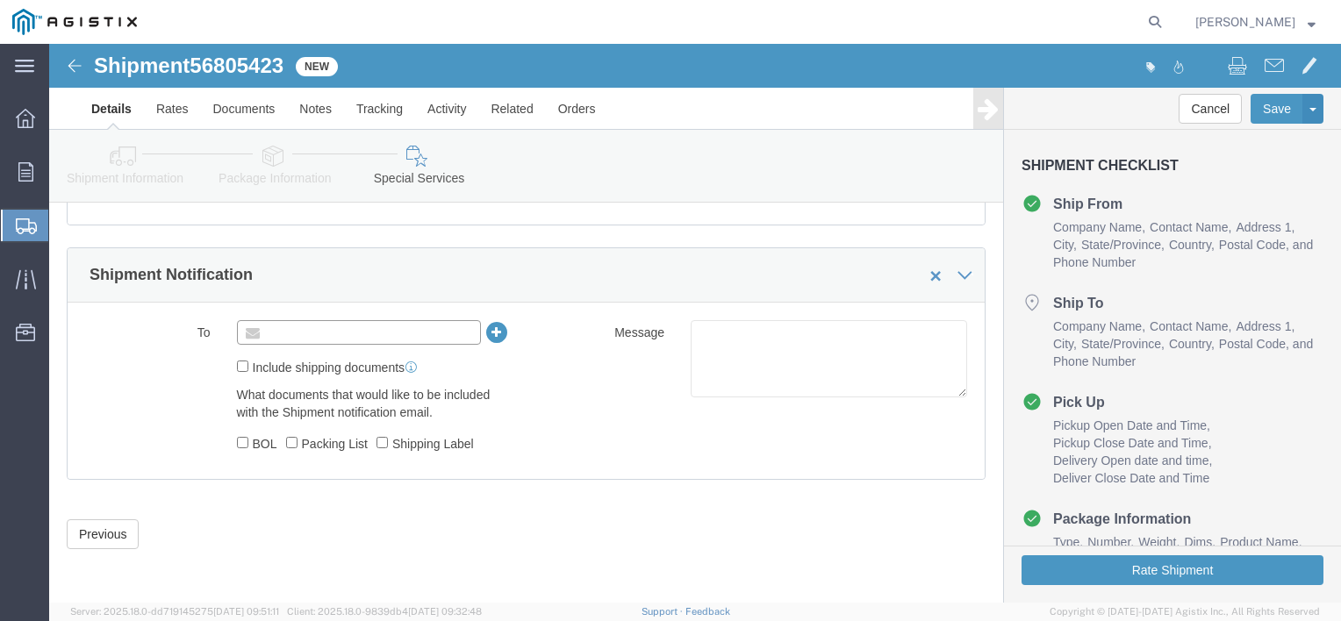
click input "text"
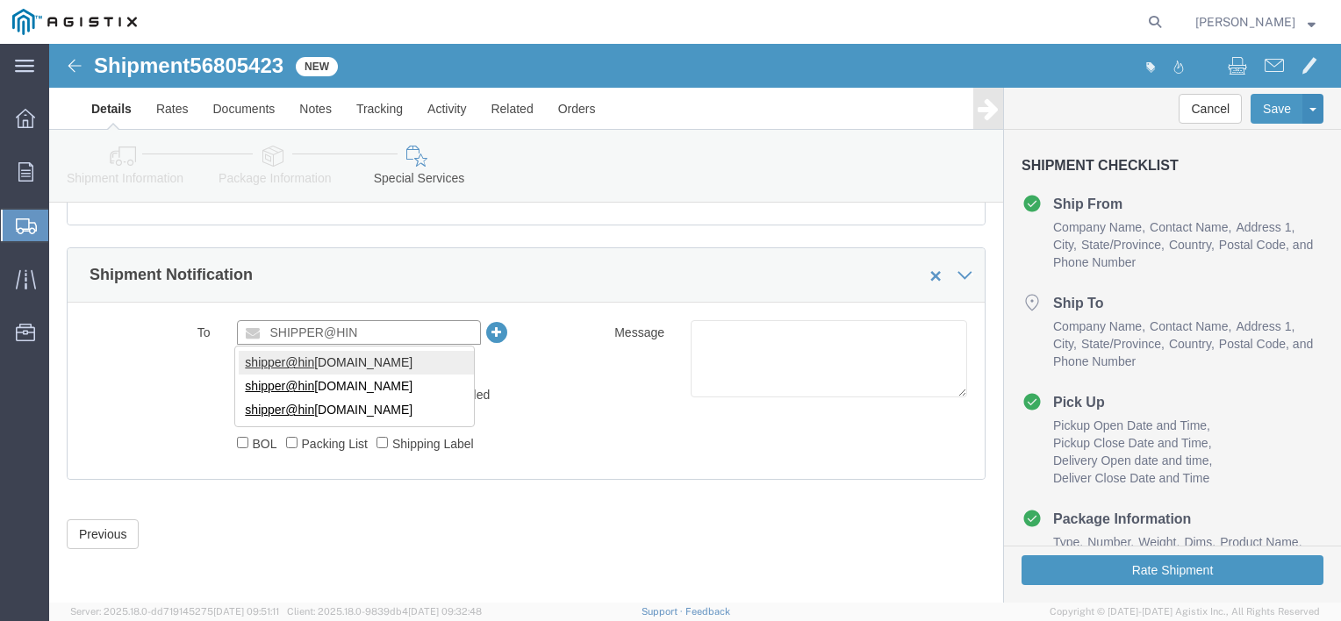
type input "SHIPPER@HIN"
type input "[EMAIL_ADDRESS][DOMAIN_NAME]"
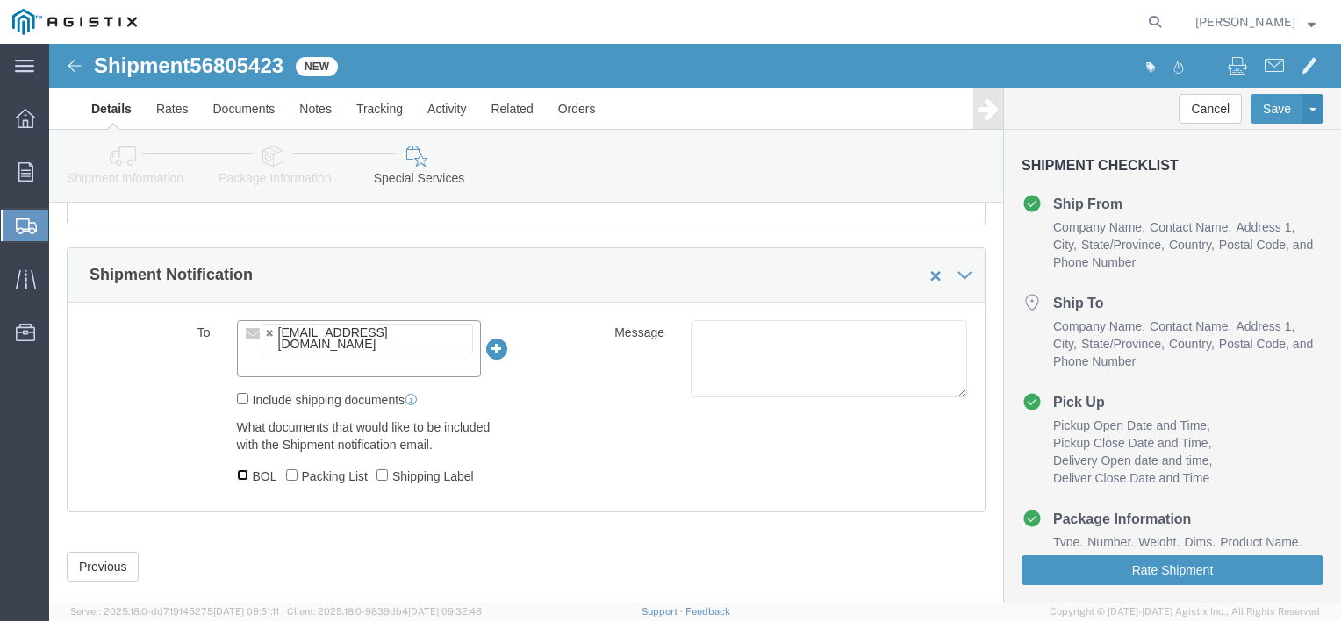
click input "BOL"
checkbox input "true"
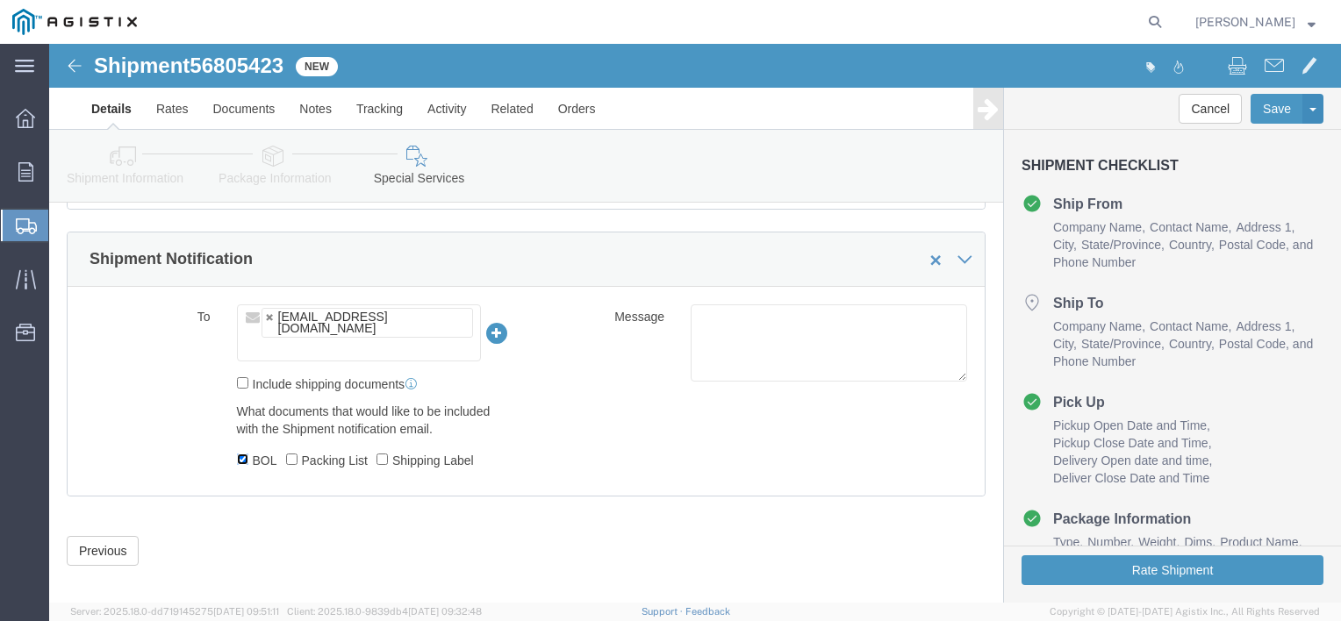
scroll to position [316, 0]
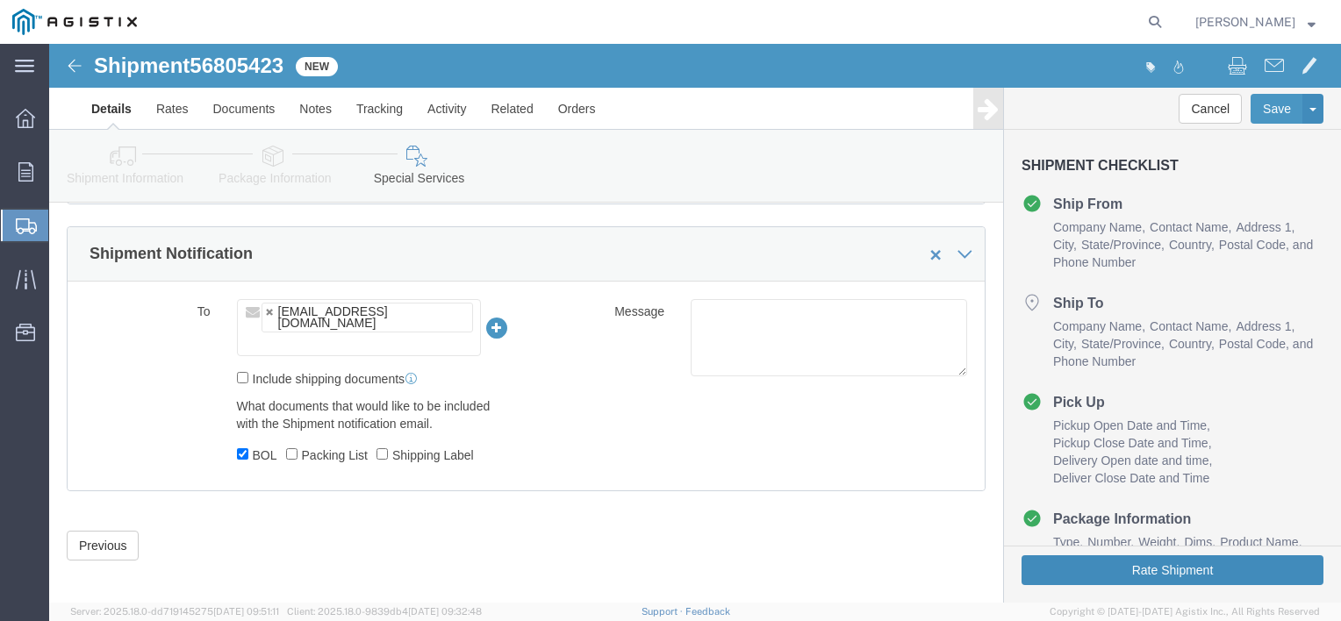
click button "Rate Shipment"
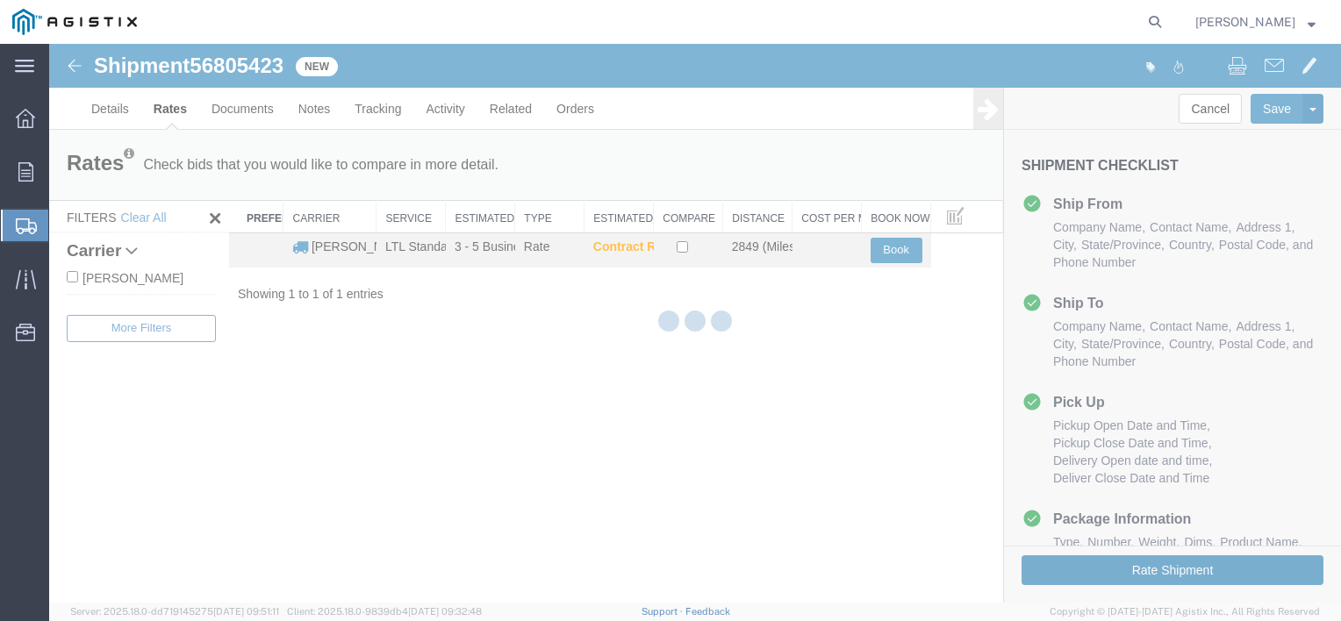
scroll to position [0, 0]
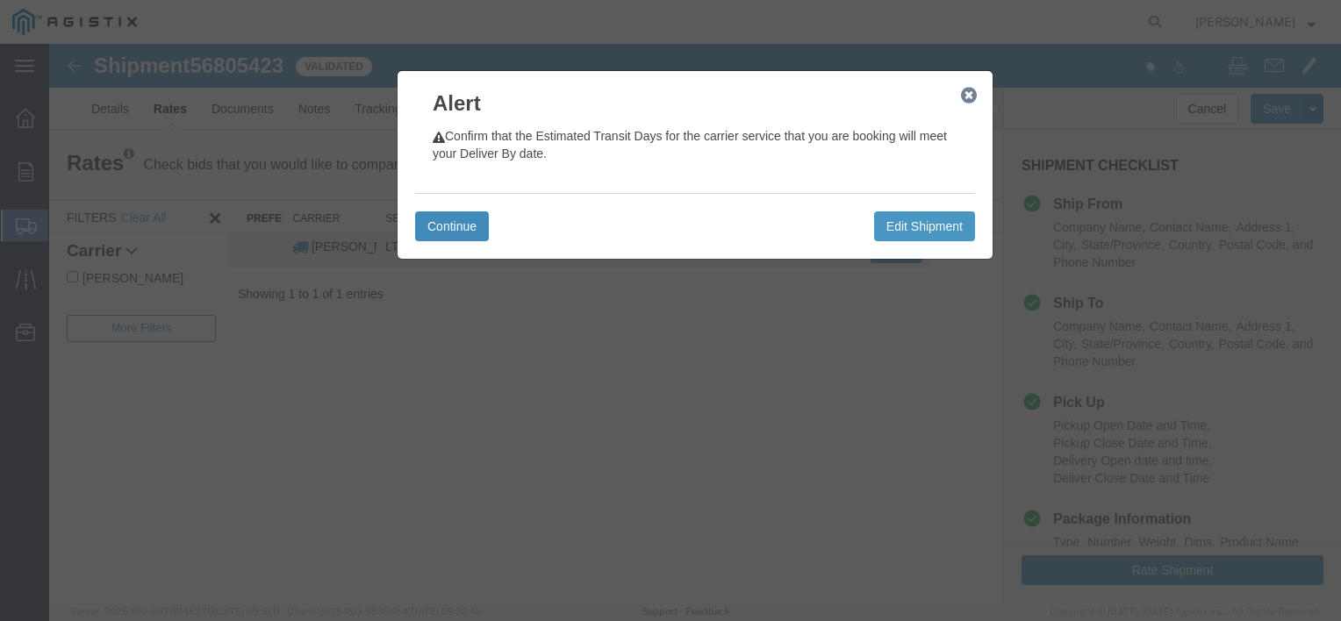
click at [461, 238] on button "Continue" at bounding box center [452, 226] width 74 height 30
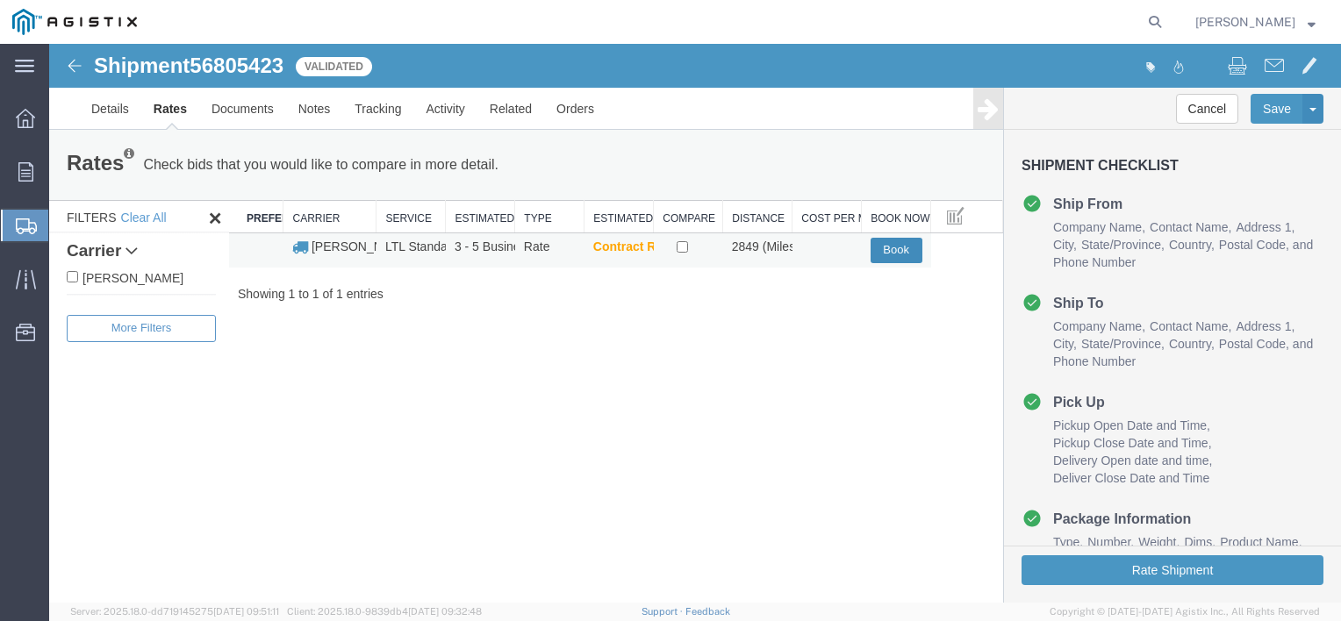
click at [886, 249] on button "Book" at bounding box center [896, 250] width 52 height 25
